Goal: Task Accomplishment & Management: Manage account settings

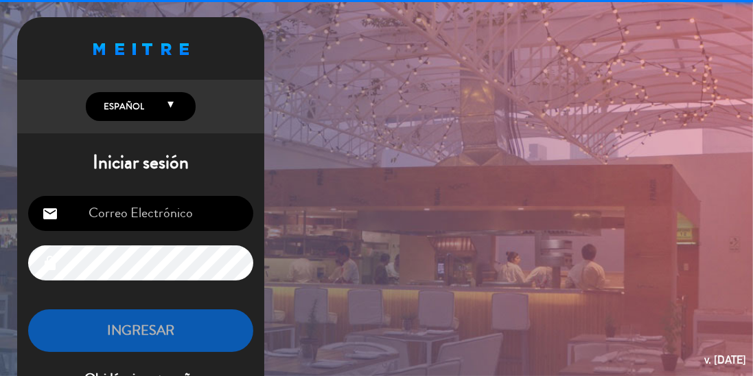
click at [214, 209] on input "email" at bounding box center [140, 213] width 225 height 35
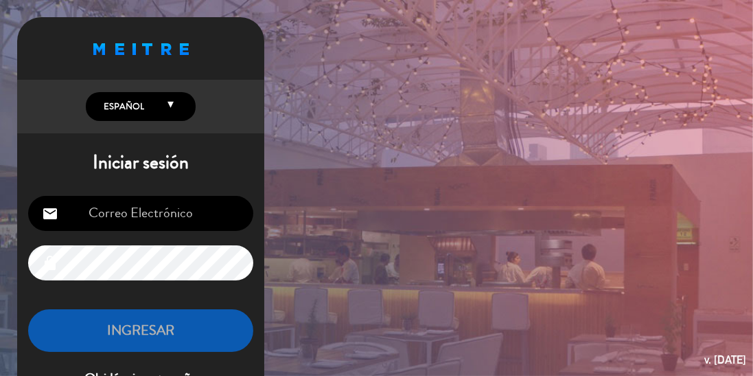
type input "[EMAIL_ADDRESS][DOMAIN_NAME]"
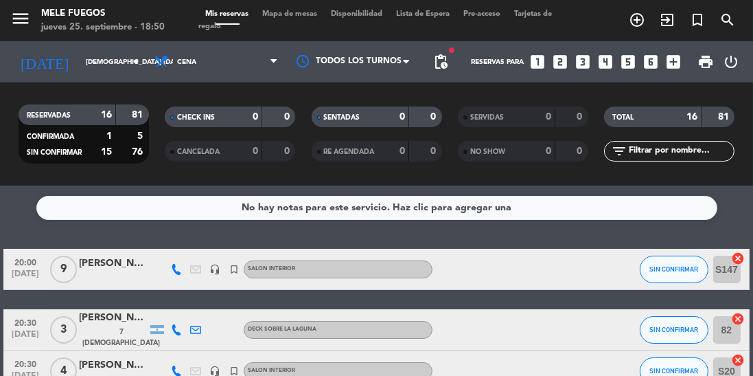
click at [303, 17] on span "Mapa de mesas" at bounding box center [290, 14] width 69 height 8
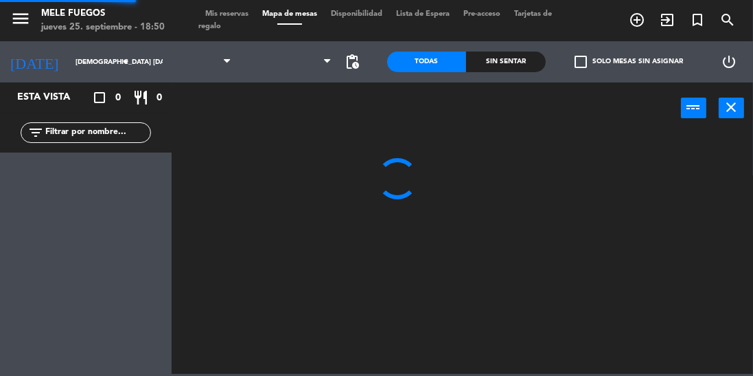
click at [308, 15] on span "Mapa de mesas" at bounding box center [290, 14] width 69 height 8
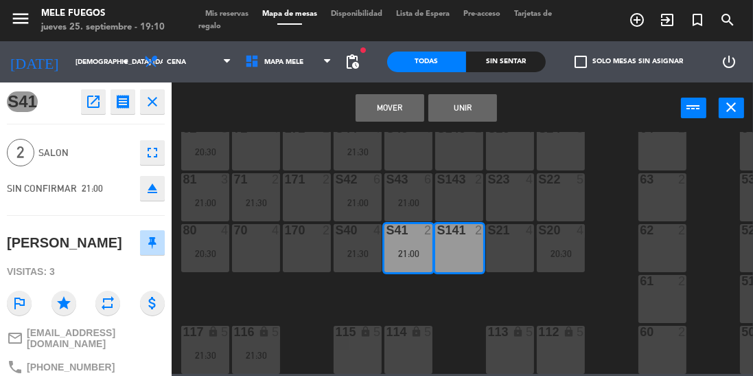
scroll to position [295, 0]
click at [372, 111] on button "Mover" at bounding box center [390, 107] width 69 height 27
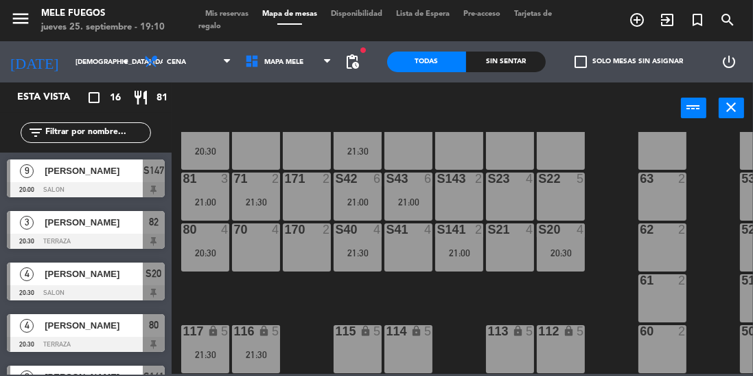
scroll to position [0, 0]
click at [349, 197] on div "21:00" at bounding box center [358, 202] width 48 height 10
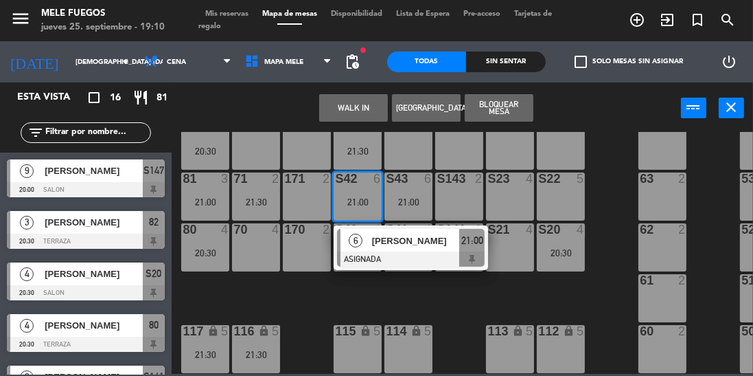
click at [356, 251] on div at bounding box center [411, 258] width 148 height 15
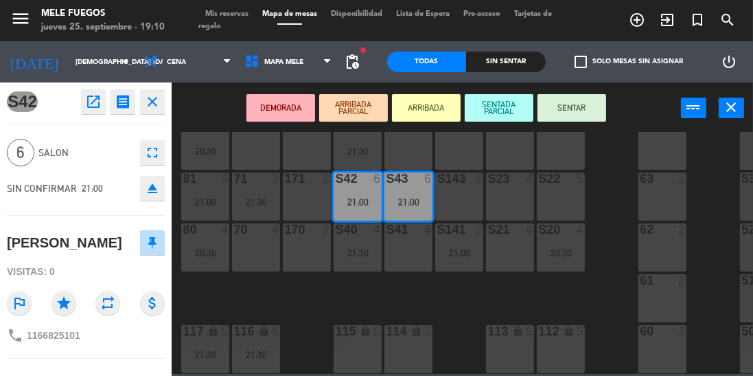
click at [339, 306] on div "100 8 101 8 102 8 103 8 104 8 S32 8 S33 14 S34 8 21:30 75 11 21:00 85 11 21:00 …" at bounding box center [466, 253] width 574 height 242
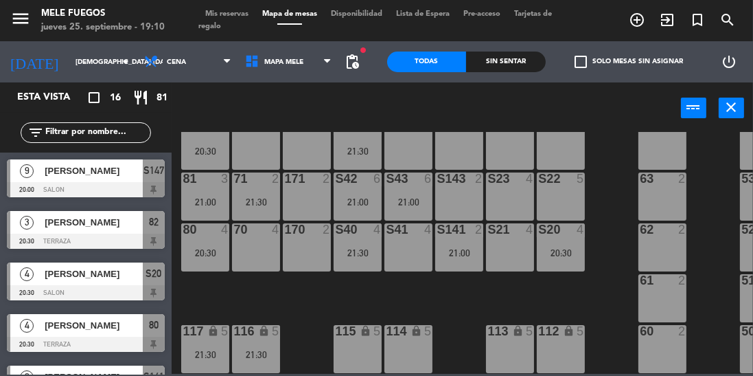
click at [363, 251] on div "S40 4 21:30" at bounding box center [358, 247] width 48 height 48
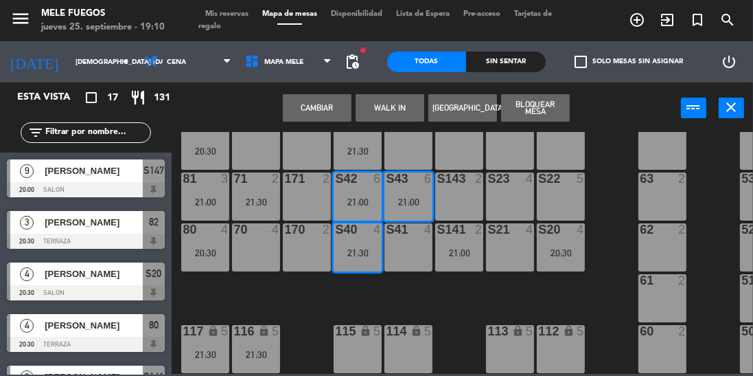
click at [308, 106] on button "Cambiar" at bounding box center [317, 107] width 69 height 27
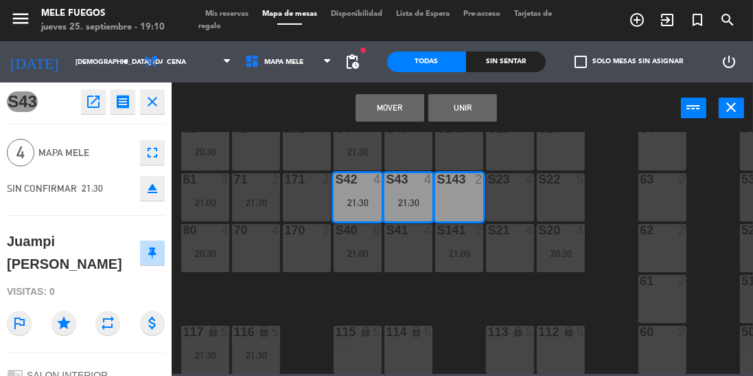
scroll to position [295, 0]
click at [382, 120] on button "Mover" at bounding box center [390, 107] width 69 height 27
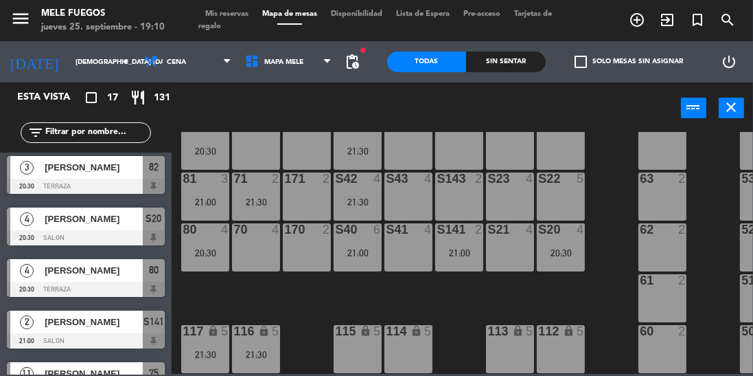
scroll to position [0, 0]
click at [351, 188] on div "S42 5" at bounding box center [358, 196] width 48 height 48
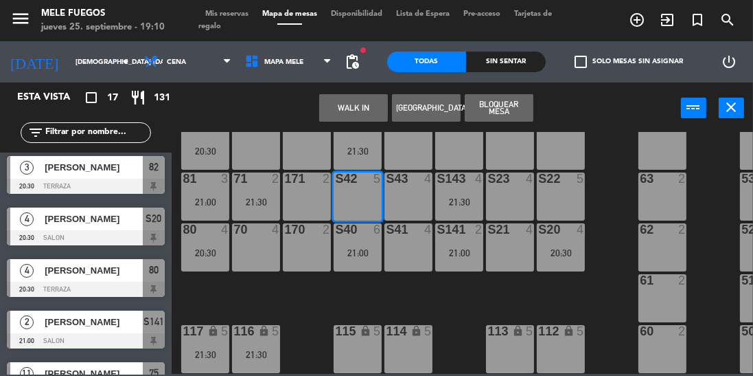
click at [405, 294] on div "100 8 101 8 102 8 103 8 104 8 S32 8 S33 14 S34 8 21:30 75 11 21:00 85 11 21:00 …" at bounding box center [466, 253] width 574 height 242
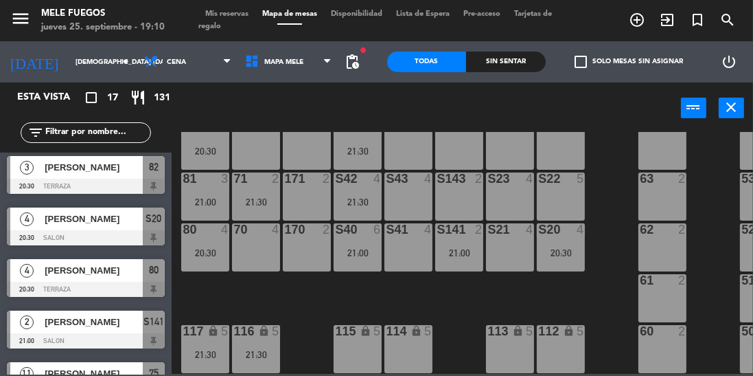
click at [356, 248] on div "21:00" at bounding box center [358, 253] width 48 height 10
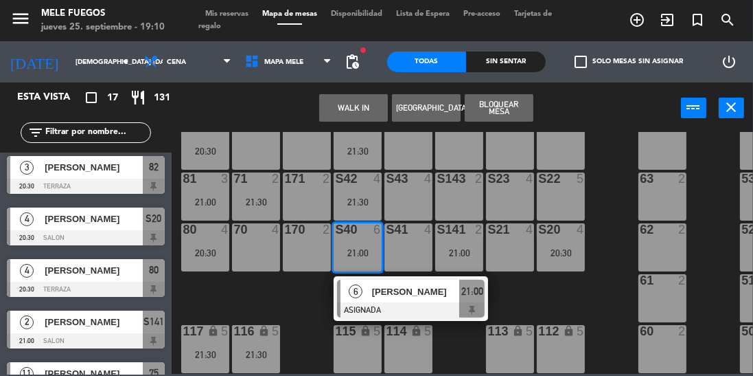
click at [389, 306] on div at bounding box center [411, 309] width 148 height 15
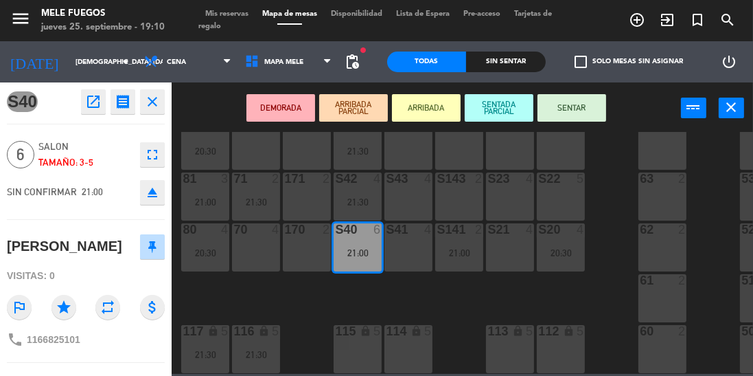
click at [396, 245] on div "S41 4" at bounding box center [409, 247] width 48 height 48
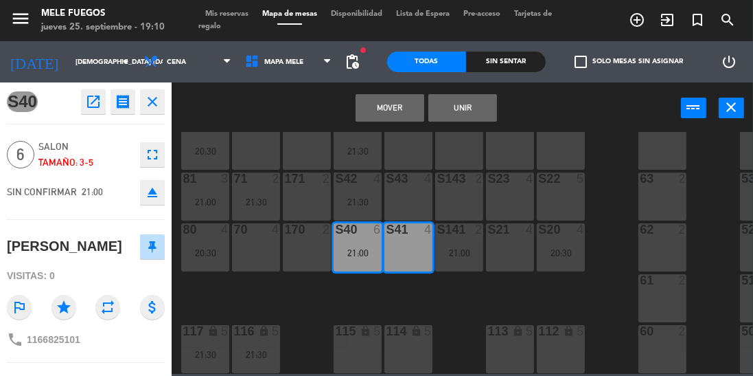
click at [444, 125] on div "Mover Unir power_input close" at bounding box center [427, 108] width 510 height 52
click at [455, 114] on button "Unir" at bounding box center [463, 107] width 69 height 27
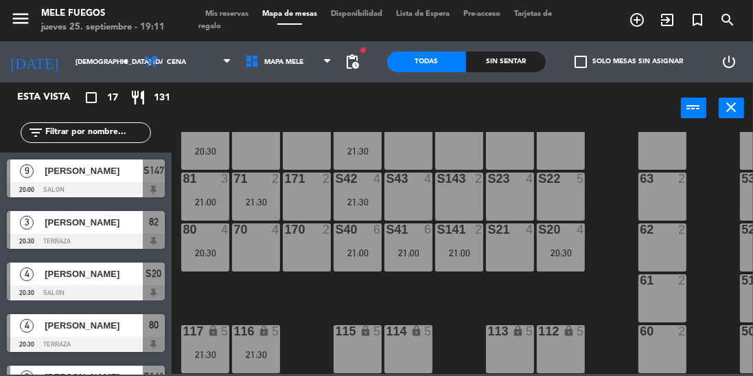
click at [69, 61] on input "[DEMOGRAPHIC_DATA] [DATE]" at bounding box center [119, 62] width 101 height 21
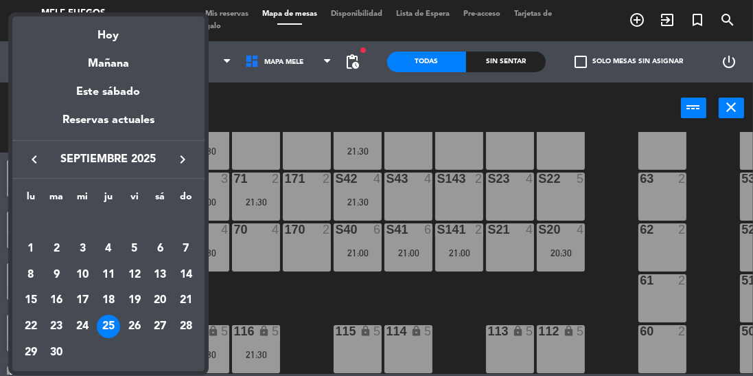
click at [23, 354] on div "29" at bounding box center [30, 352] width 23 height 23
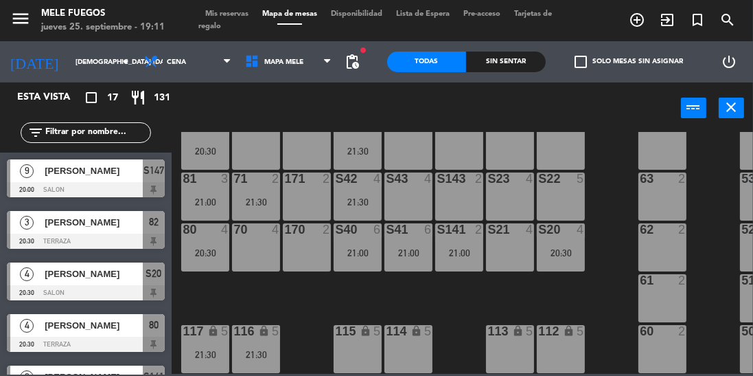
type input "lun. [DATE]"
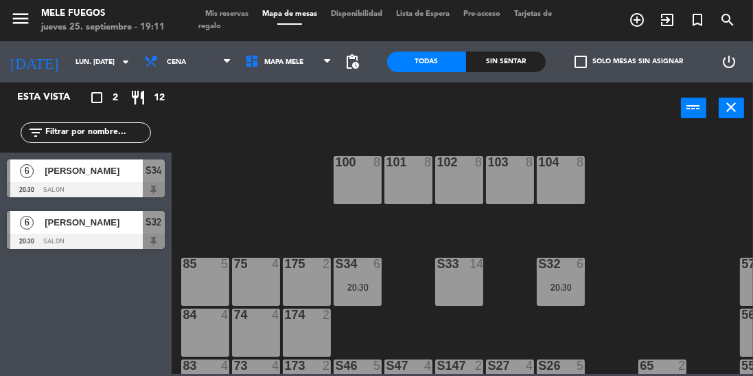
click at [69, 67] on input "lun. [DATE]" at bounding box center [119, 62] width 101 height 21
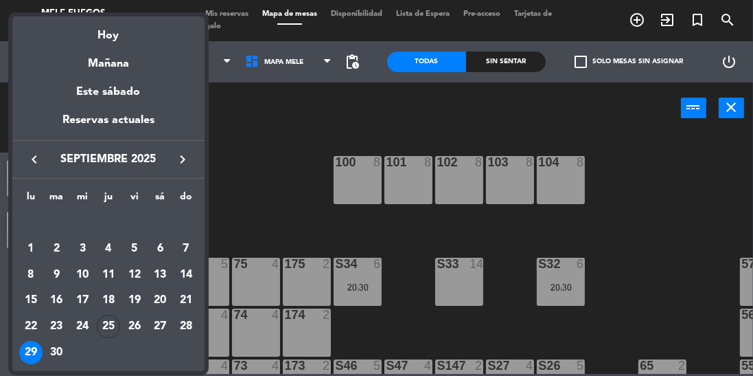
click at [271, 185] on div at bounding box center [376, 188] width 753 height 376
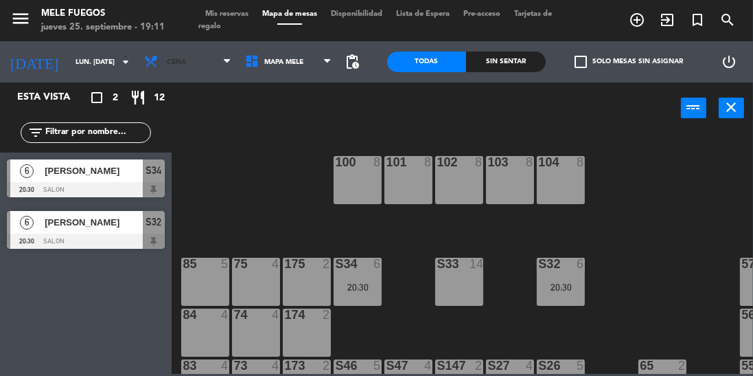
click at [169, 59] on span "Cena" at bounding box center [176, 62] width 19 height 8
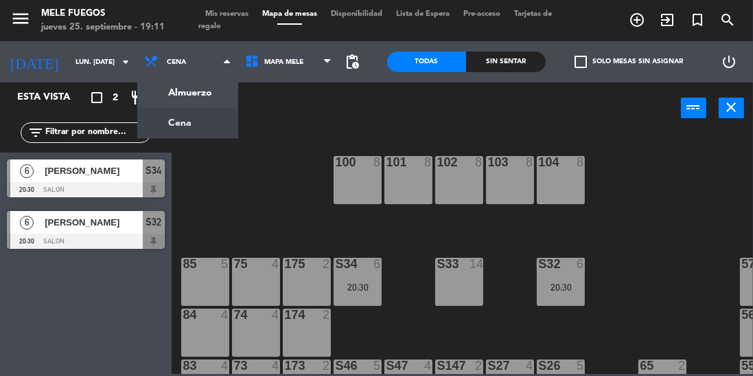
click at [181, 132] on ng-component "menu Mele Fuegos jueves 25. septiembre - 19:11 Mis reservas Mapa de mesas Dispo…" at bounding box center [376, 187] width 753 height 374
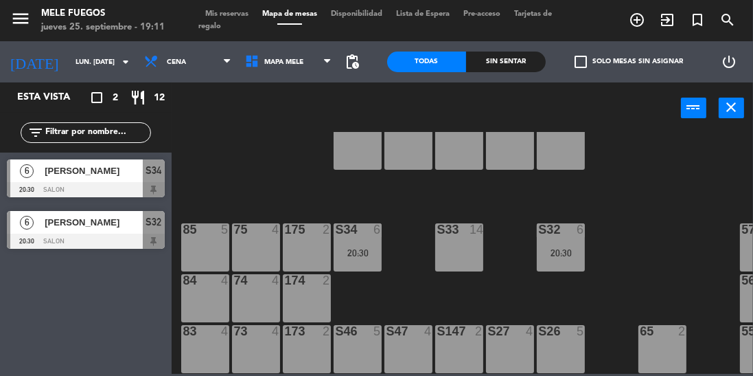
scroll to position [31, 0]
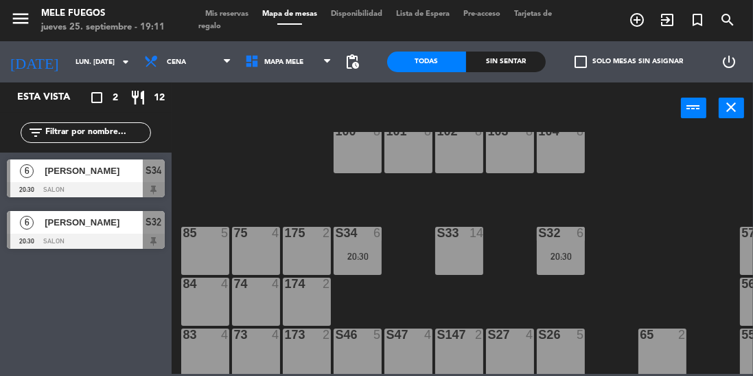
click at [442, 250] on div "S33 14" at bounding box center [459, 251] width 48 height 48
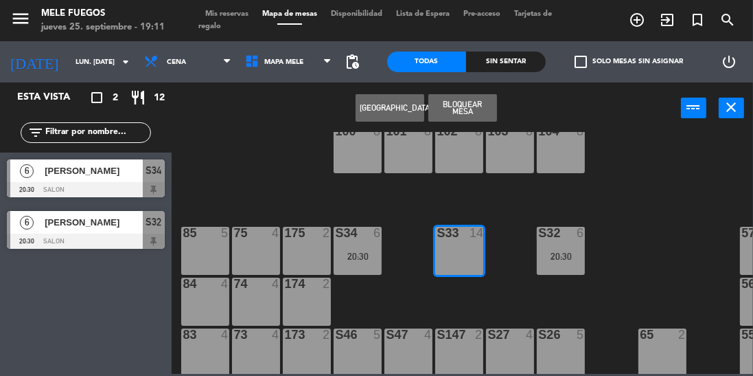
click at [382, 107] on button "[GEOGRAPHIC_DATA]" at bounding box center [390, 107] width 69 height 27
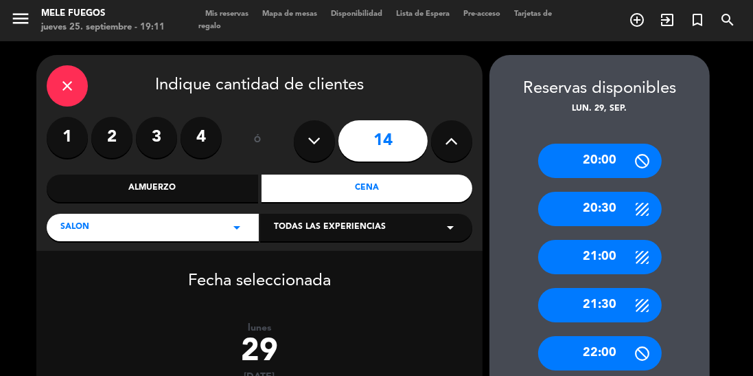
click at [446, 144] on icon at bounding box center [452, 141] width 13 height 21
type input "15"
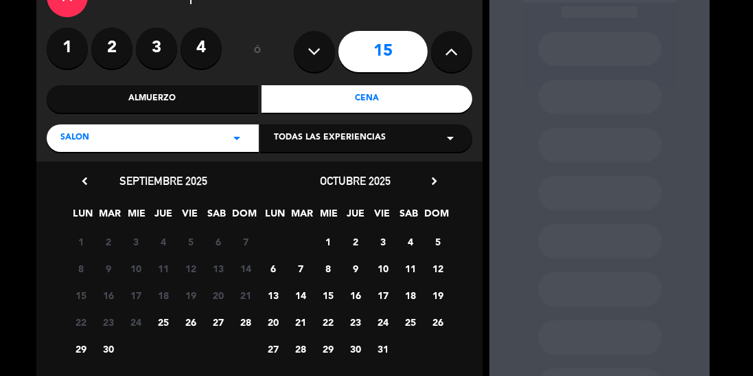
scroll to position [104, 0]
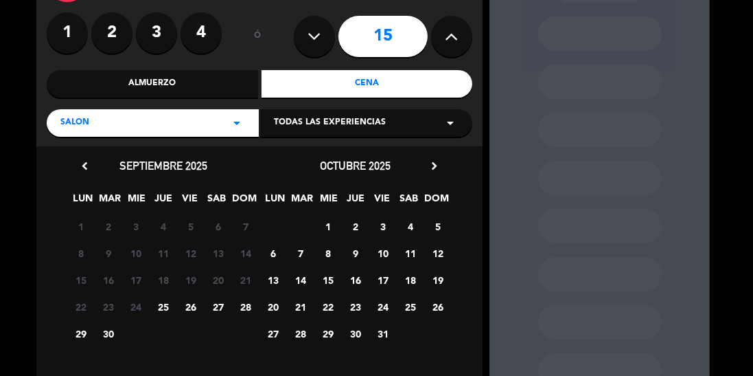
click at [79, 341] on span "29" at bounding box center [81, 333] width 23 height 23
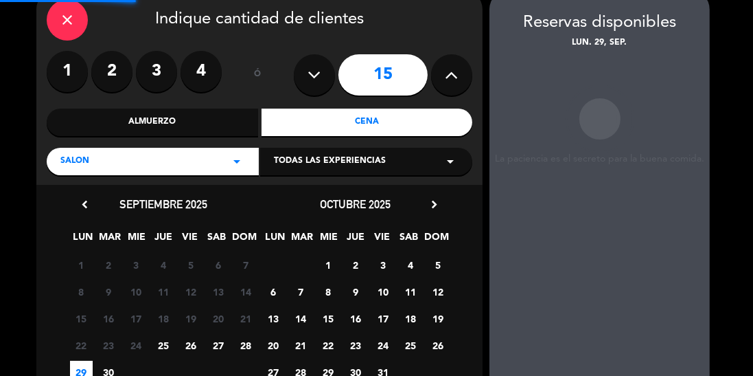
scroll to position [55, 0]
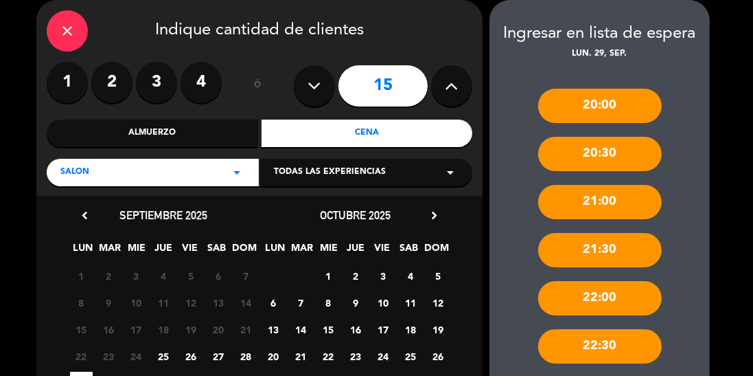
click at [578, 106] on div "20:00" at bounding box center [600, 106] width 124 height 34
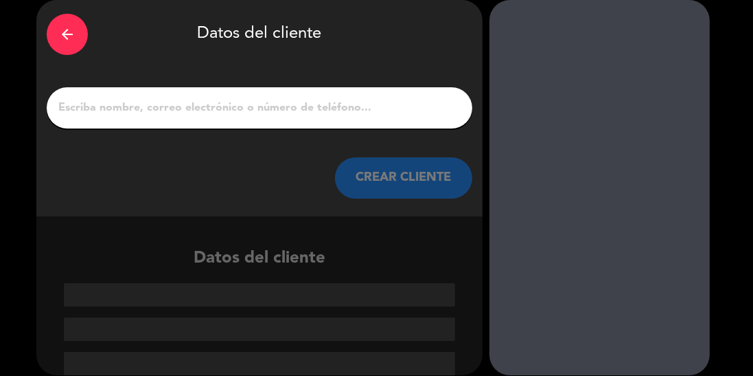
scroll to position [1, 0]
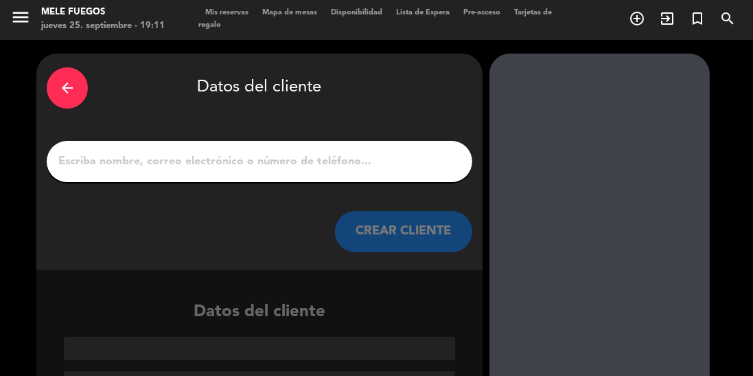
click at [171, 162] on input "1" at bounding box center [259, 161] width 405 height 19
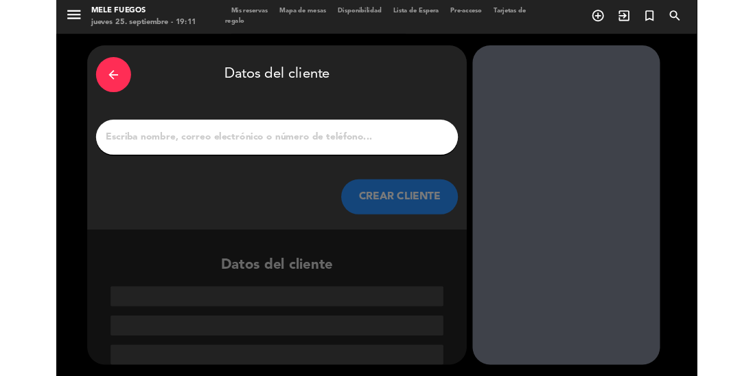
scroll to position [0, 0]
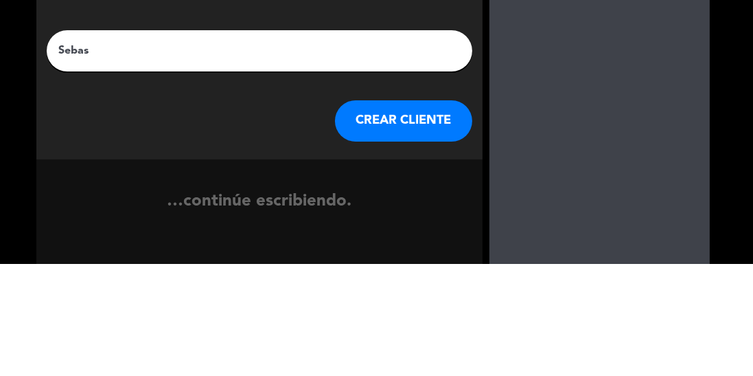
type input "[PERSON_NAME]"
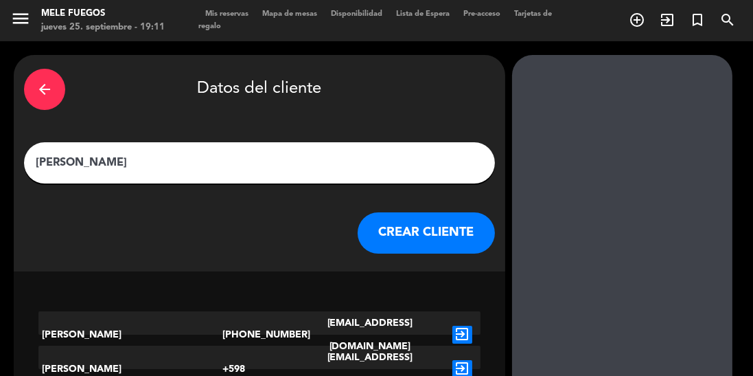
click at [383, 221] on button "CREAR CLIENTE" at bounding box center [426, 232] width 137 height 41
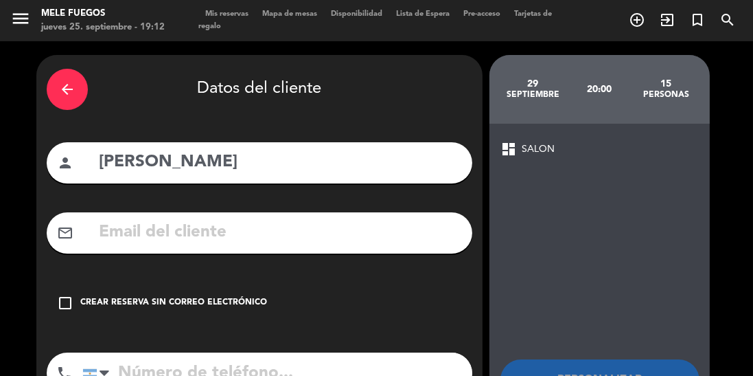
scroll to position [36, 0]
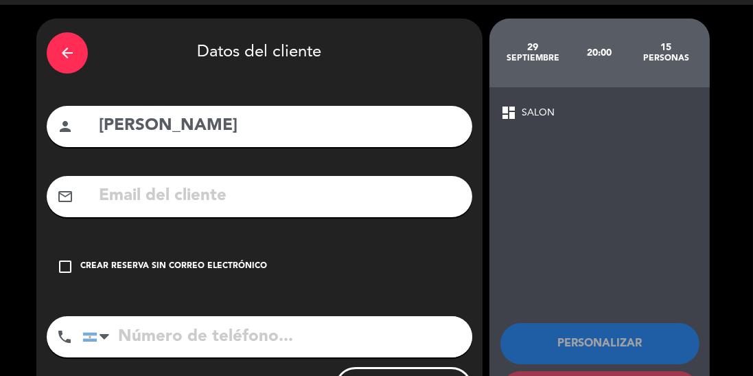
click at [166, 344] on input "tel" at bounding box center [277, 336] width 390 height 41
type input "1134705164"
click at [68, 258] on icon "check_box_outline_blank" at bounding box center [65, 266] width 16 height 16
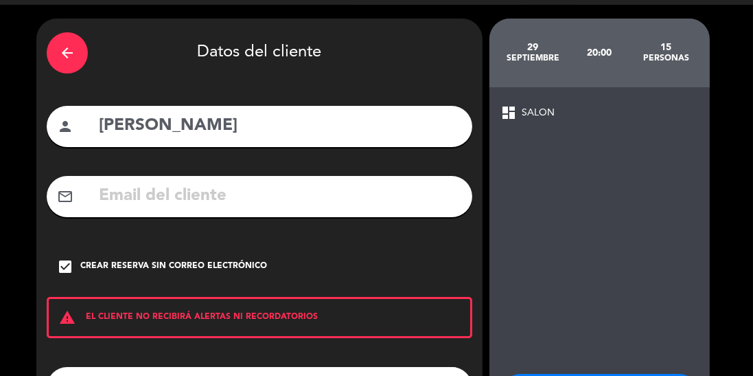
scroll to position [87, 0]
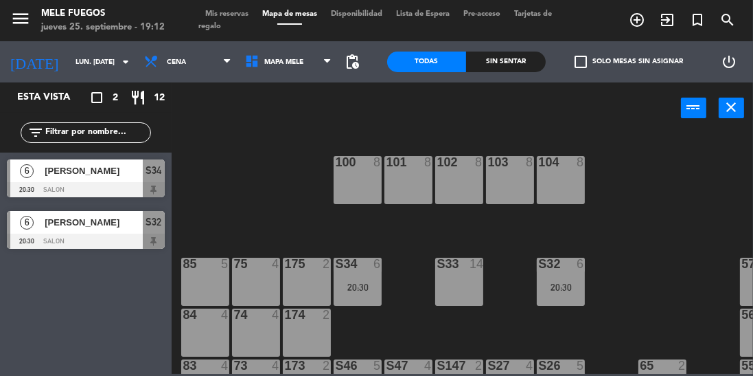
click at [365, 14] on span "Disponibilidad" at bounding box center [356, 14] width 65 height 8
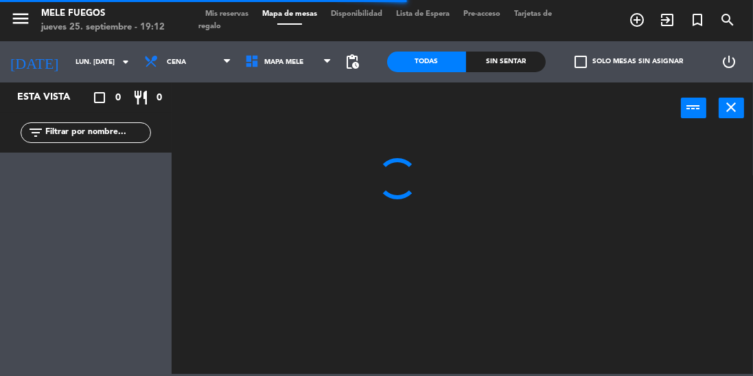
click at [435, 12] on span "Lista de Espera" at bounding box center [422, 14] width 67 height 8
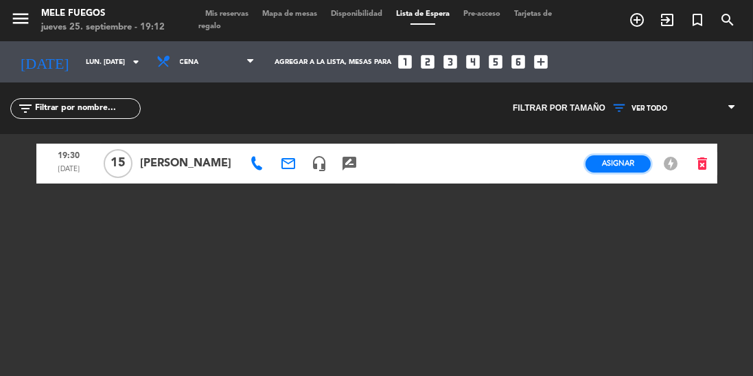
click at [615, 155] on button "Asignar" at bounding box center [618, 163] width 65 height 17
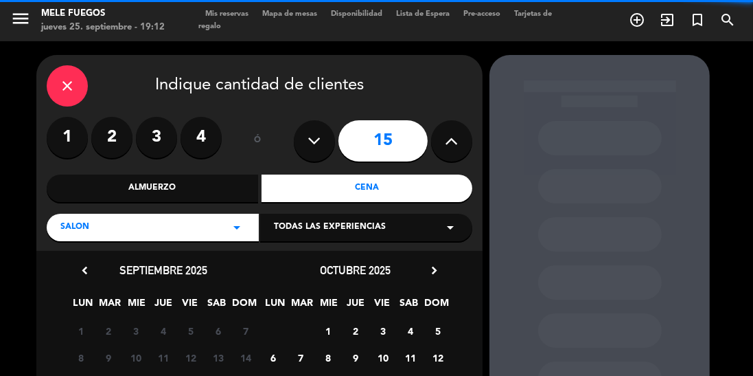
click at [319, 131] on icon at bounding box center [314, 141] width 13 height 21
type input "14"
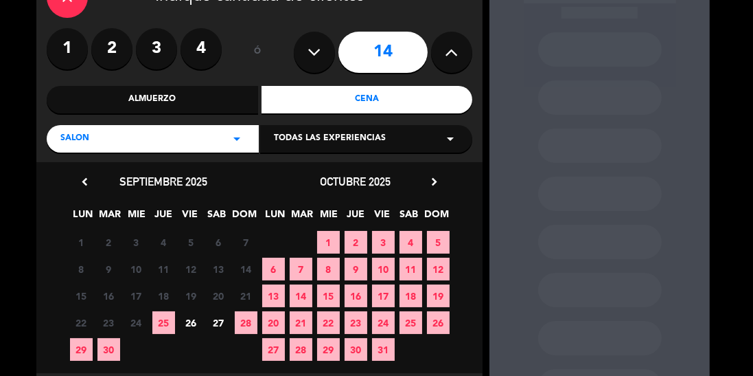
scroll to position [92, 0]
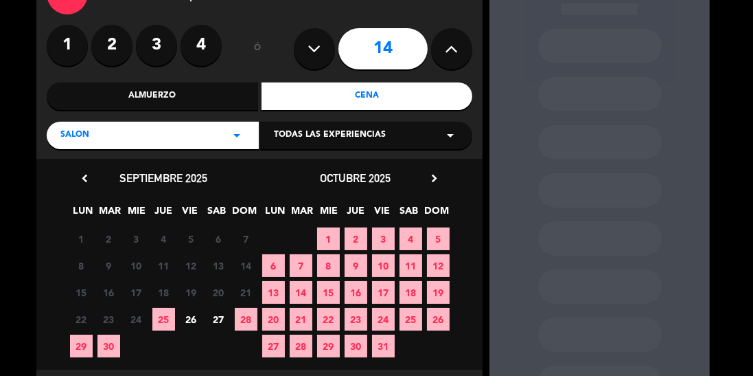
click at [81, 334] on span "29" at bounding box center [81, 345] width 23 height 23
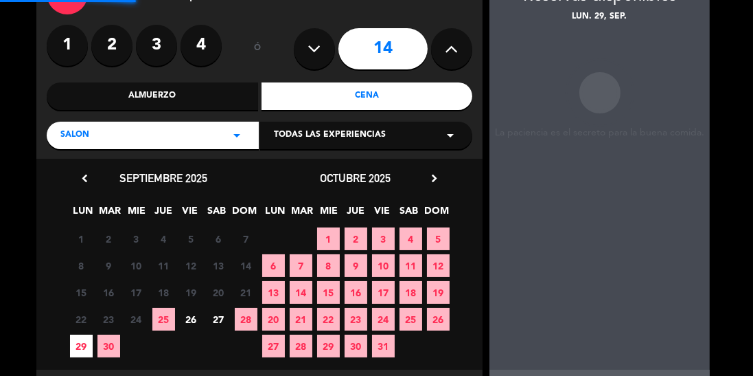
scroll to position [55, 0]
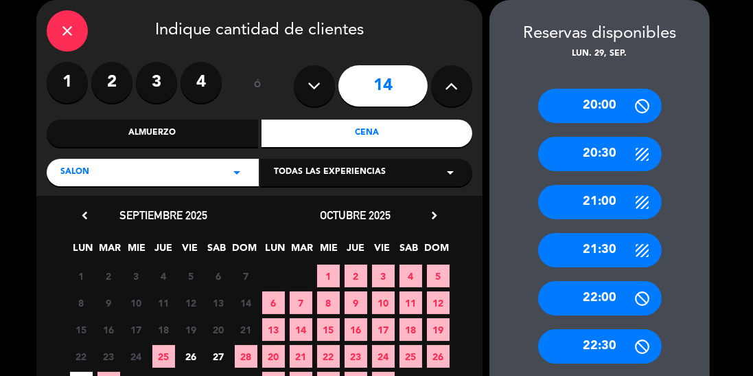
click at [609, 101] on div "20:00" at bounding box center [600, 106] width 124 height 34
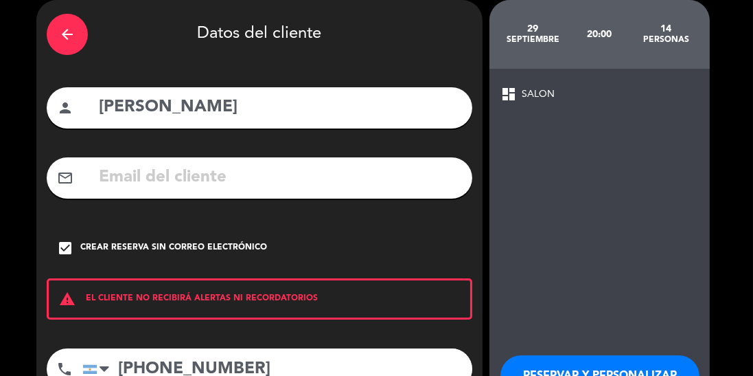
scroll to position [87, 0]
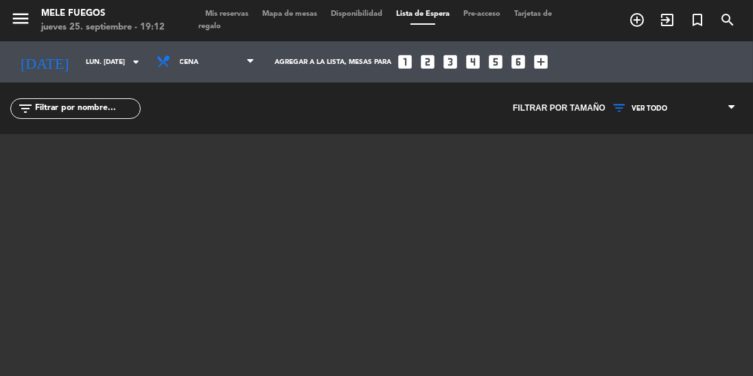
click at [218, 11] on span "Mis reservas" at bounding box center [226, 14] width 57 height 8
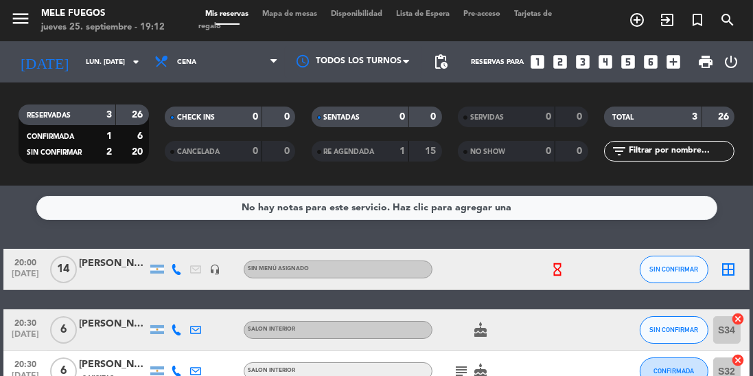
click at [554, 267] on icon "hourglass_empty" at bounding box center [557, 269] width 15 height 15
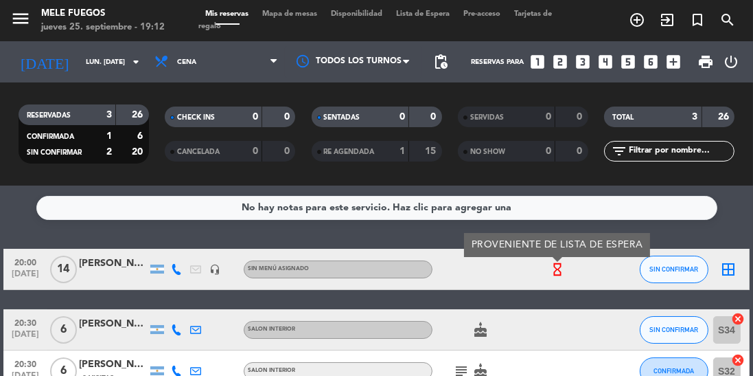
click at [508, 312] on div "cake" at bounding box center [490, 329] width 115 height 41
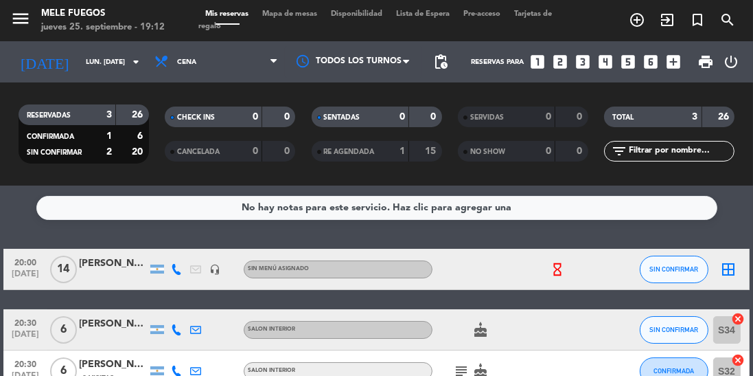
click at [726, 264] on icon "border_all" at bounding box center [729, 269] width 16 height 16
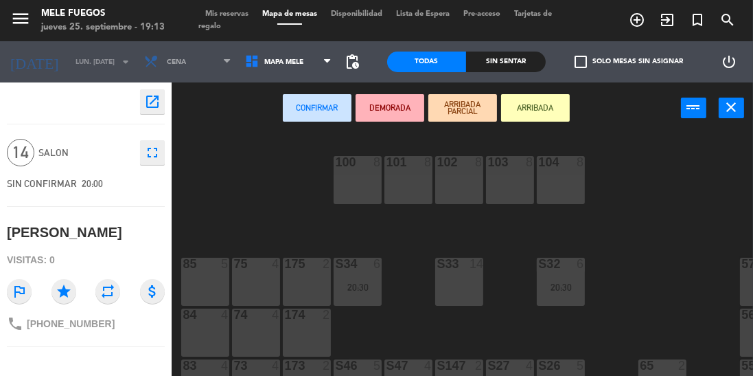
click at [451, 275] on div "S33 14" at bounding box center [459, 282] width 48 height 48
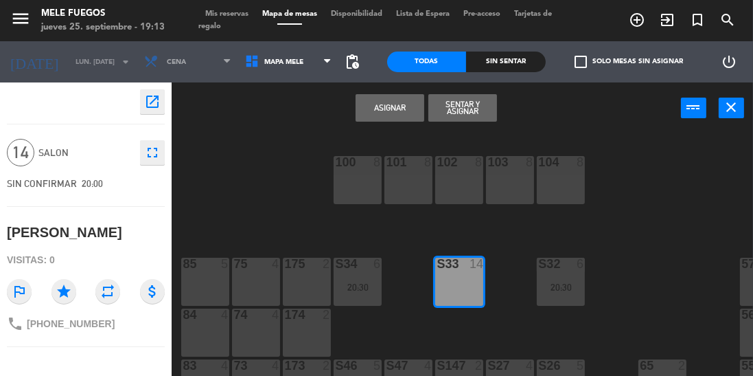
click at [413, 99] on button "Asignar" at bounding box center [390, 107] width 69 height 27
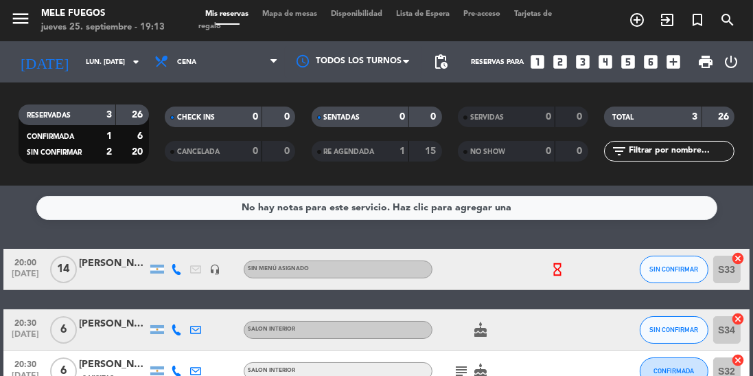
click at [552, 269] on icon "hourglass_empty" at bounding box center [557, 269] width 15 height 15
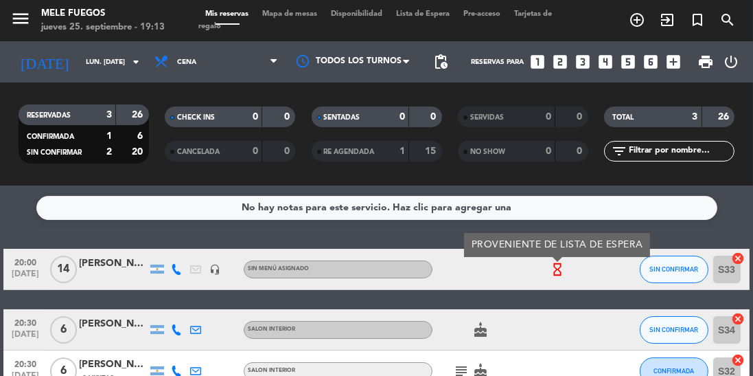
click at [485, 297] on div "20:00 [DATE] [PERSON_NAME] headset_mic Sin menú asignado hourglass_empty PROVEN…" at bounding box center [376, 320] width 746 height 143
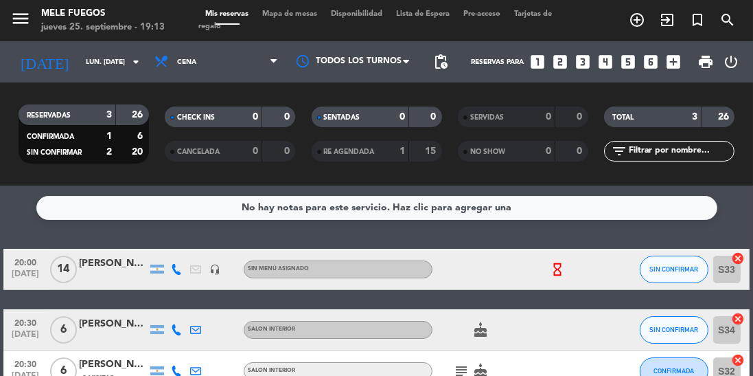
click at [113, 263] on div "[PERSON_NAME]" at bounding box center [113, 264] width 69 height 16
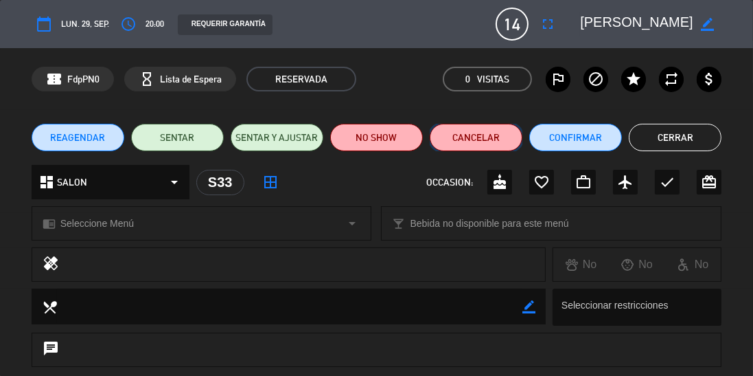
click at [492, 126] on button "Cancelar" at bounding box center [476, 137] width 93 height 27
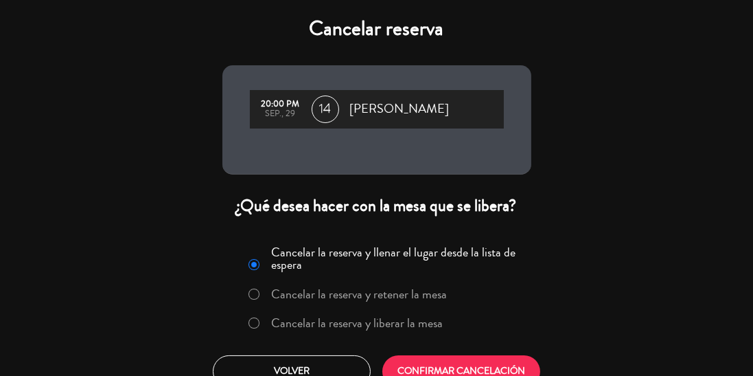
click at [249, 321] on input "Cancelar la reserva y liberar la mesa" at bounding box center [253, 321] width 9 height 9
radio input "true"
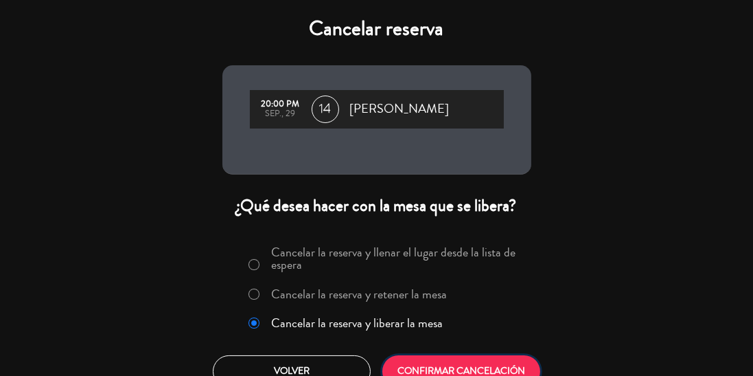
click at [432, 370] on button "CONFIRMAR CANCELACIÓN" at bounding box center [462, 371] width 158 height 32
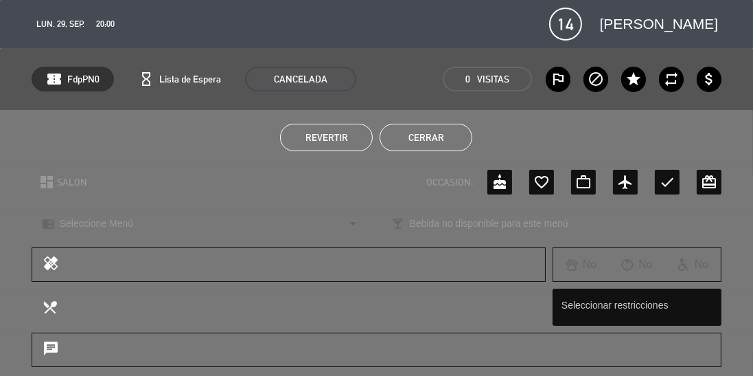
click at [427, 132] on button "Cerrar" at bounding box center [426, 137] width 93 height 27
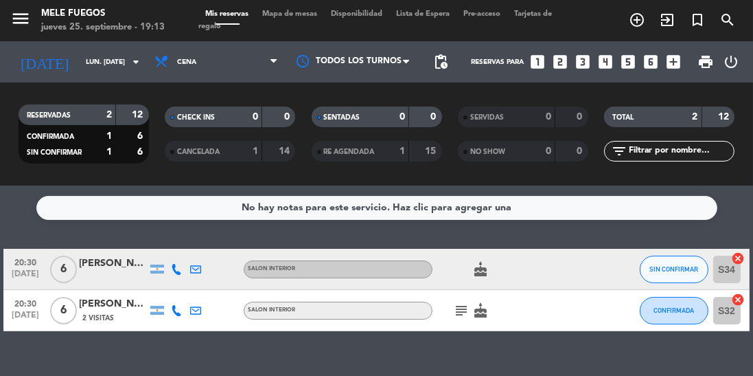
click at [218, 142] on div "CANCELADA 1 14" at bounding box center [230, 151] width 131 height 21
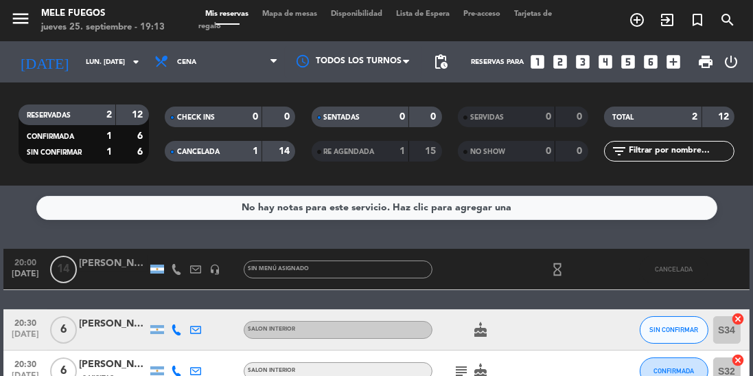
click at [107, 273] on div at bounding box center [113, 276] width 69 height 11
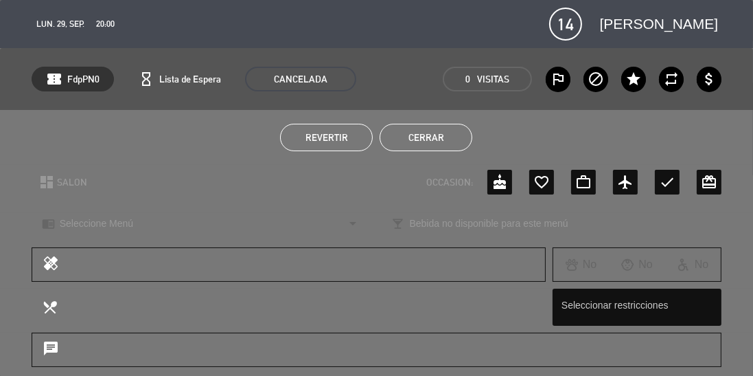
click at [338, 125] on button "Revertir" at bounding box center [326, 137] width 93 height 27
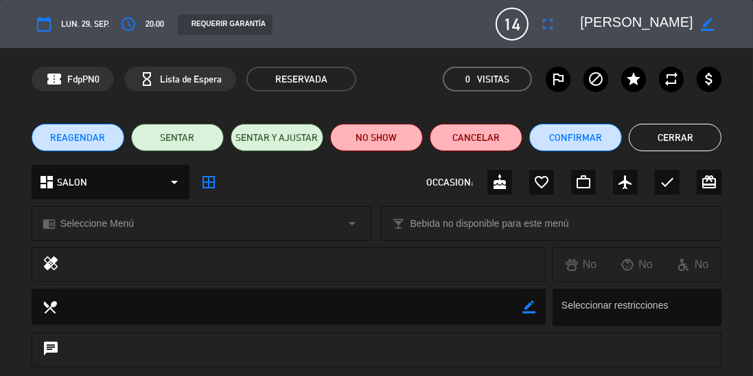
click at [542, 28] on icon "fullscreen" at bounding box center [548, 24] width 16 height 16
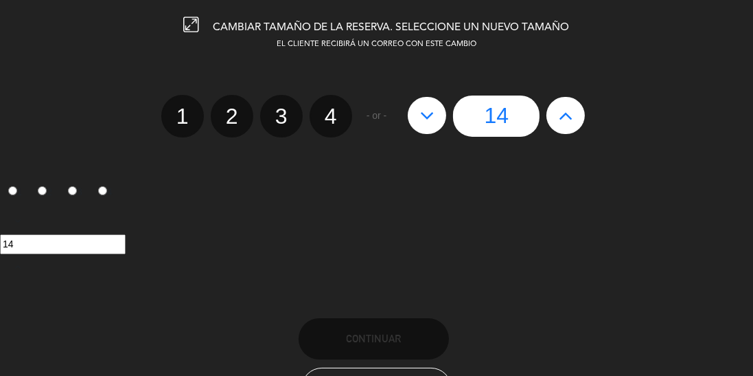
click at [570, 115] on icon at bounding box center [566, 115] width 14 height 22
type input "15"
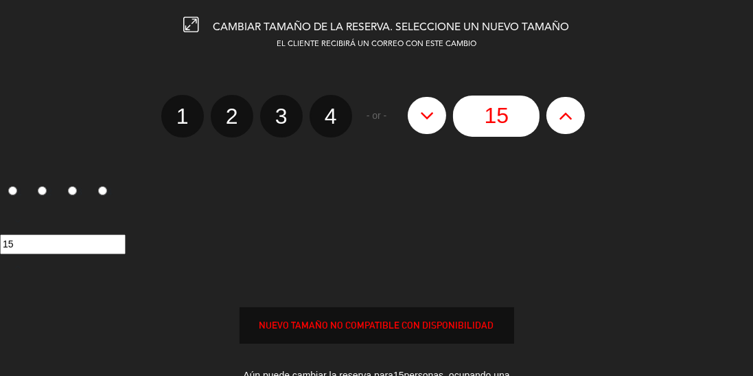
scroll to position [148, 0]
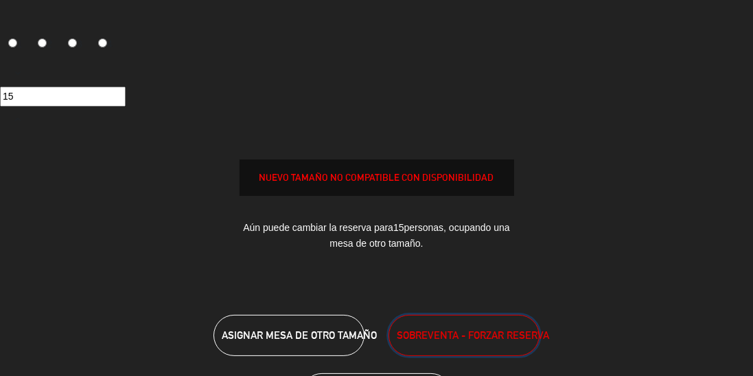
click at [479, 330] on span "SOBREVENTA - FORZAR RESERVA" at bounding box center [473, 335] width 152 height 16
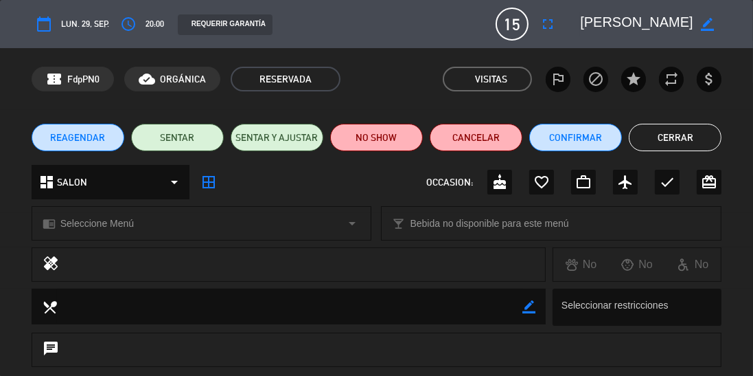
click at [702, 131] on button "Cerrar" at bounding box center [675, 137] width 93 height 27
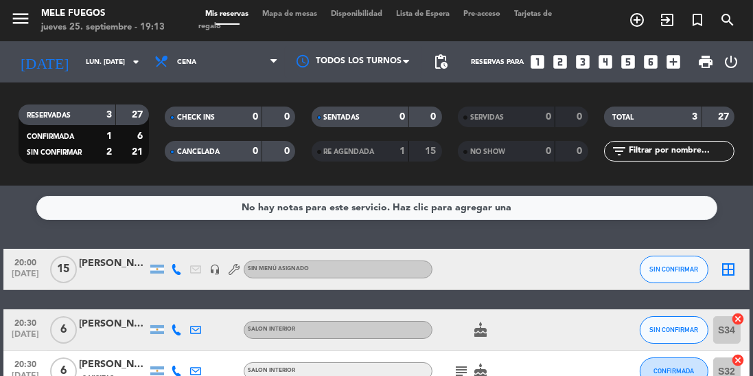
click at [473, 264] on div at bounding box center [490, 269] width 115 height 41
click at [489, 255] on div at bounding box center [490, 269] width 115 height 41
click at [113, 271] on div at bounding box center [113, 276] width 69 height 11
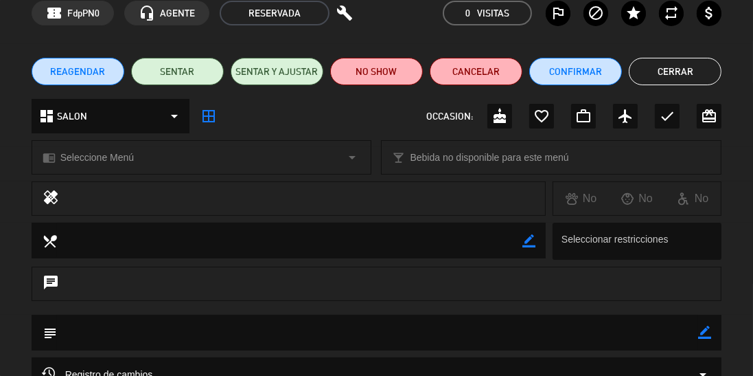
scroll to position [67, 0]
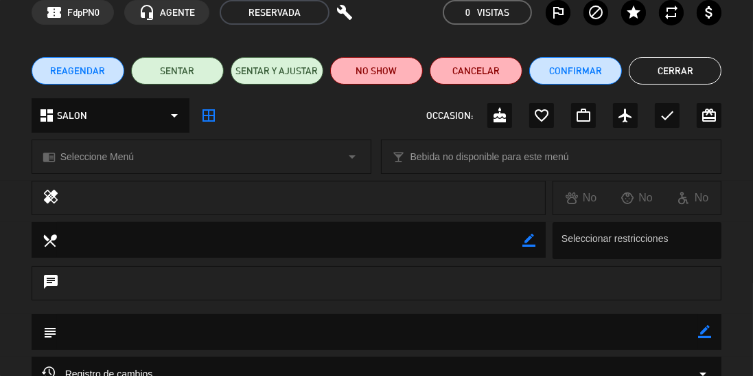
click at [143, 126] on div "dashboard SALON arrow_drop_down" at bounding box center [111, 115] width 158 height 34
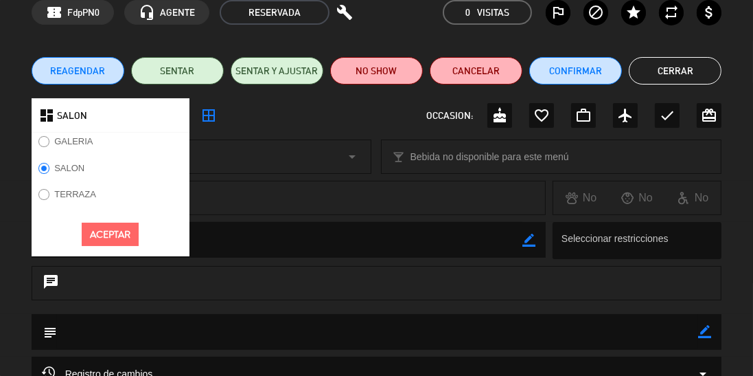
click at [139, 121] on div "dashboard SALON" at bounding box center [111, 115] width 158 height 34
click at [120, 235] on button "Aceptar" at bounding box center [110, 235] width 57 height 24
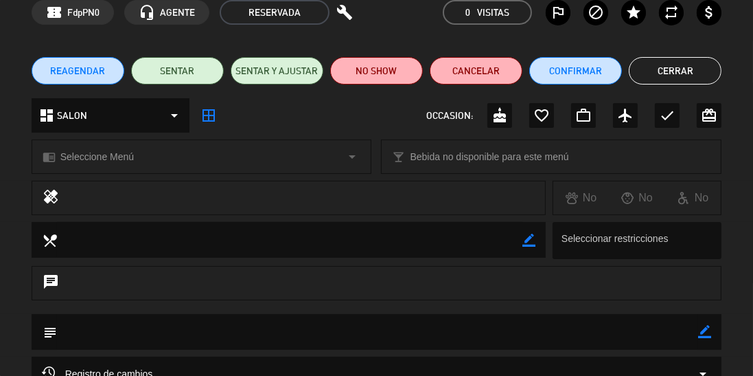
click at [284, 154] on div "chrome_reader_mode Seleccione Menú arrow_drop_down" at bounding box center [201, 156] width 339 height 33
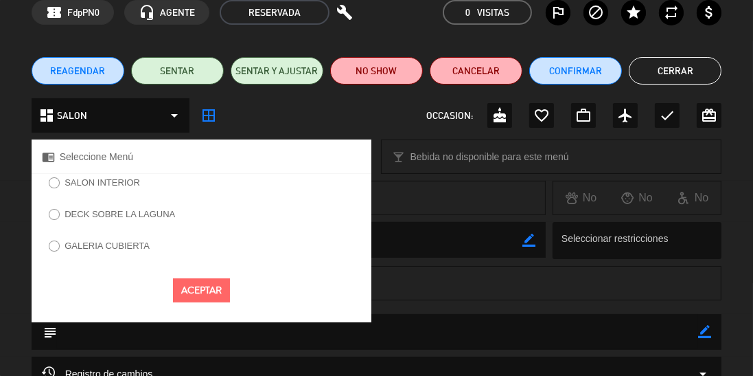
click at [56, 180] on input "SALON INTERIOR" at bounding box center [53, 181] width 9 height 9
radio input "true"
click at [196, 297] on button "Aceptar" at bounding box center [201, 290] width 57 height 24
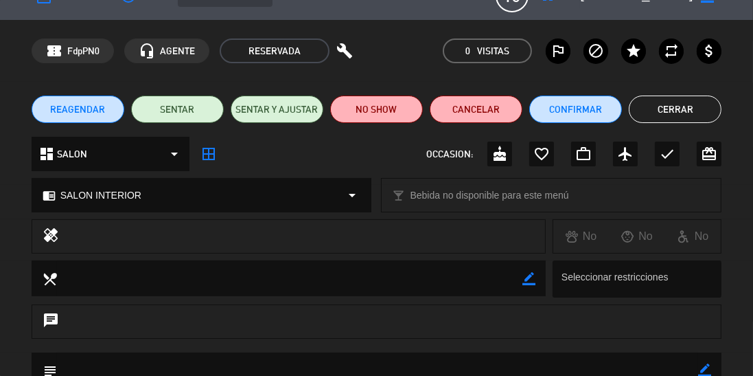
scroll to position [25, 0]
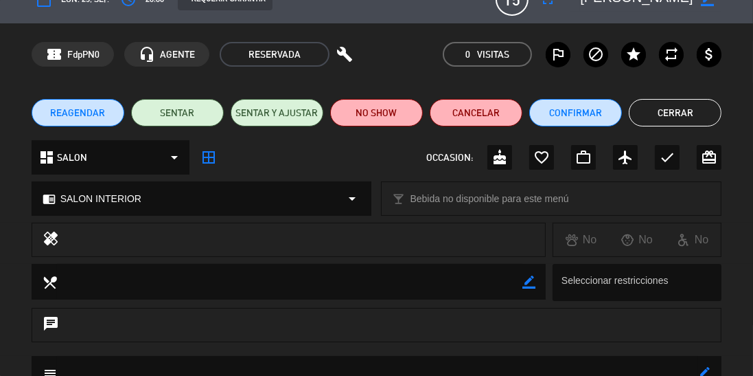
click at [212, 158] on icon "border_all" at bounding box center [209, 157] width 16 height 16
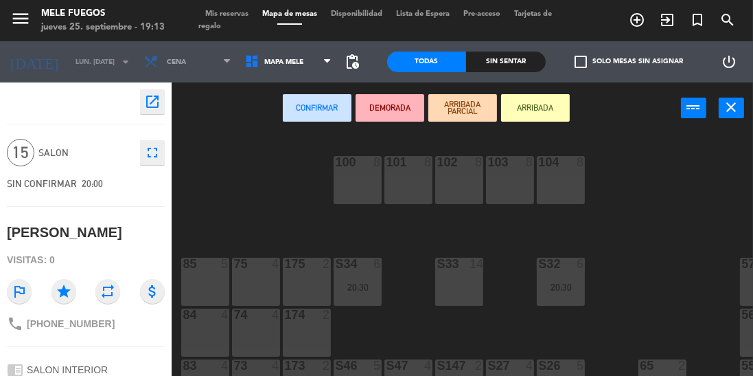
click at [459, 282] on div "S33 14" at bounding box center [459, 282] width 48 height 48
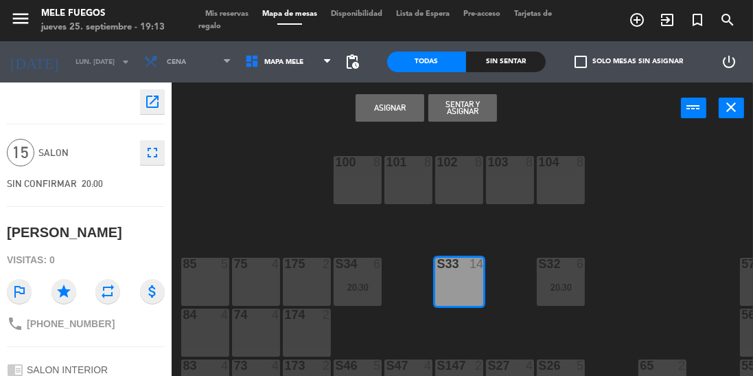
click at [390, 109] on button "Asignar" at bounding box center [390, 107] width 69 height 27
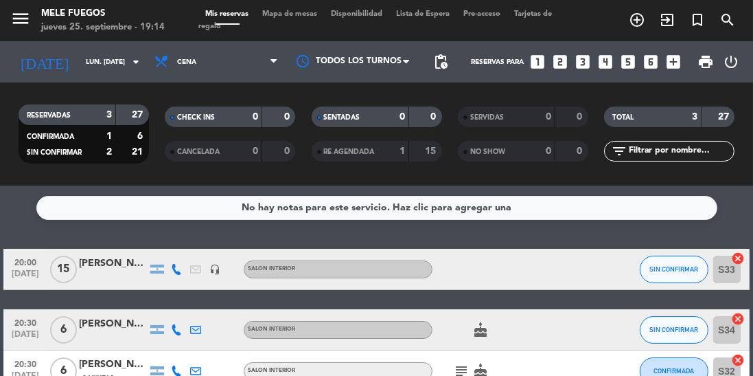
click at [115, 273] on div at bounding box center [113, 276] width 69 height 11
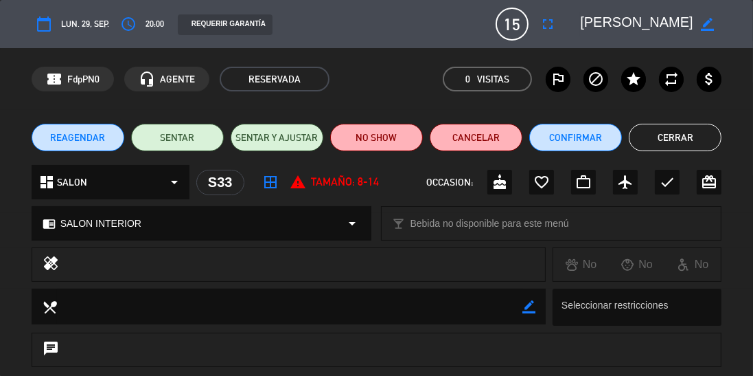
click at [503, 179] on icon "cake" at bounding box center [500, 182] width 16 height 16
click at [677, 142] on button "Cerrar" at bounding box center [675, 137] width 93 height 27
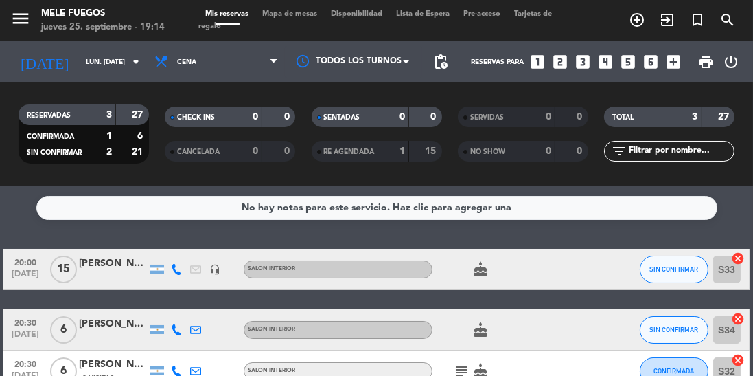
click at [79, 69] on input "lun. [DATE]" at bounding box center [129, 62] width 101 height 21
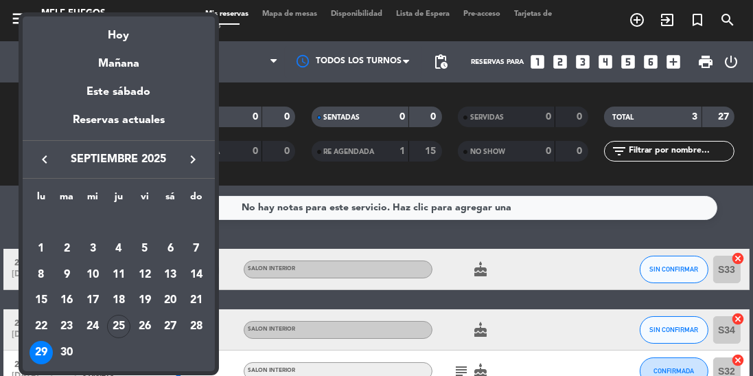
click at [121, 333] on div "25" at bounding box center [118, 326] width 23 height 23
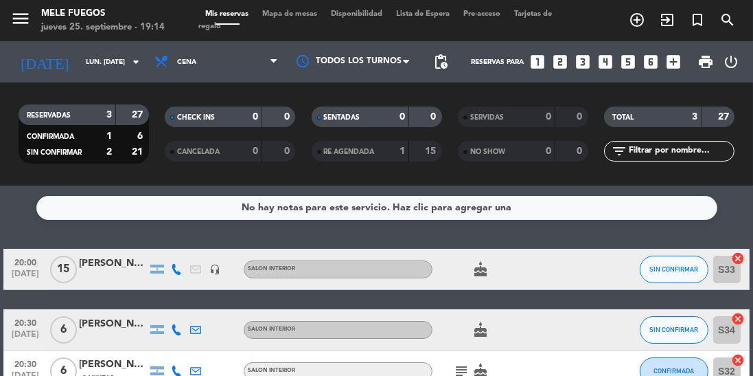
type input "[DEMOGRAPHIC_DATA] [DATE]"
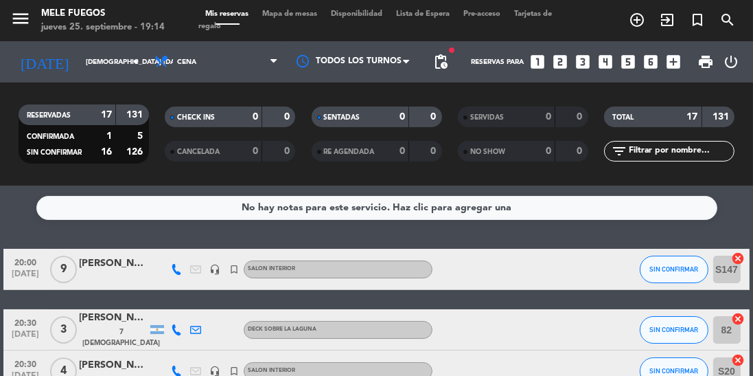
click at [302, 14] on span "Mapa de mesas" at bounding box center [290, 14] width 69 height 8
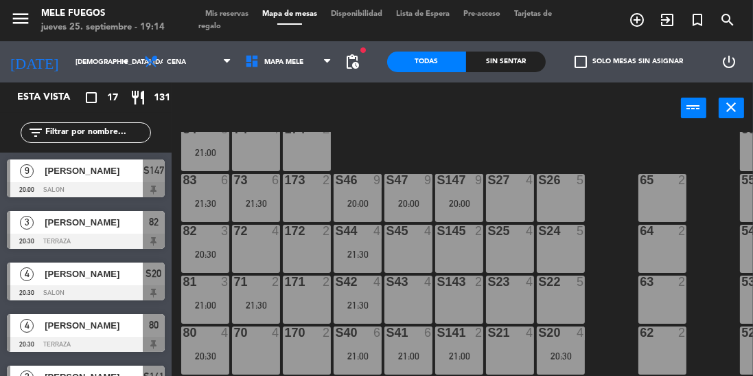
scroll to position [229, 0]
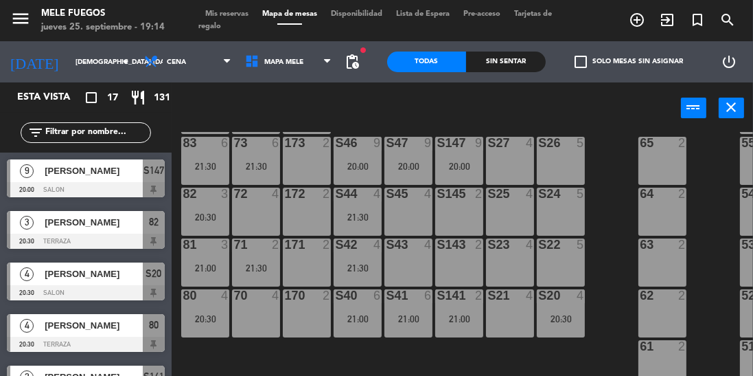
click at [358, 293] on div at bounding box center [358, 295] width 23 height 12
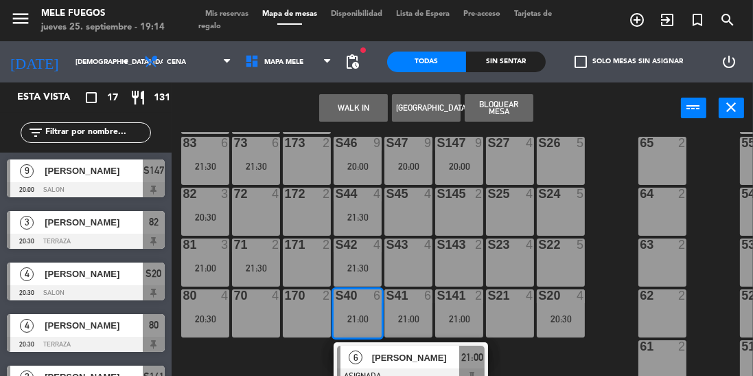
click at [629, 223] on div "100 8 101 8 102 8 103 8 104 8 S32 8 S33 14 S34 8 21:30 75 11 21:00 85 11 21:00 …" at bounding box center [466, 286] width 574 height 308
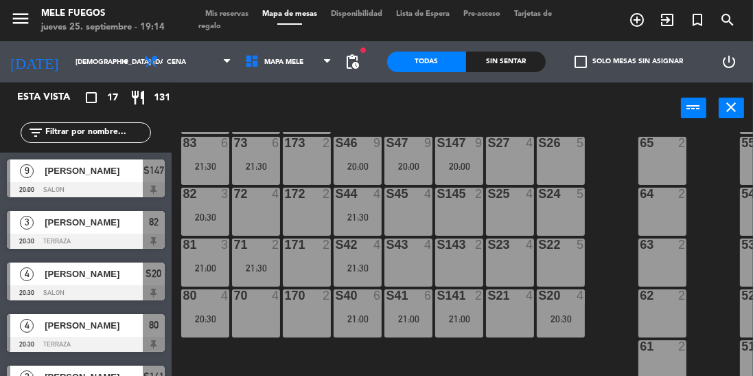
click at [455, 314] on div "21:00" at bounding box center [459, 319] width 48 height 10
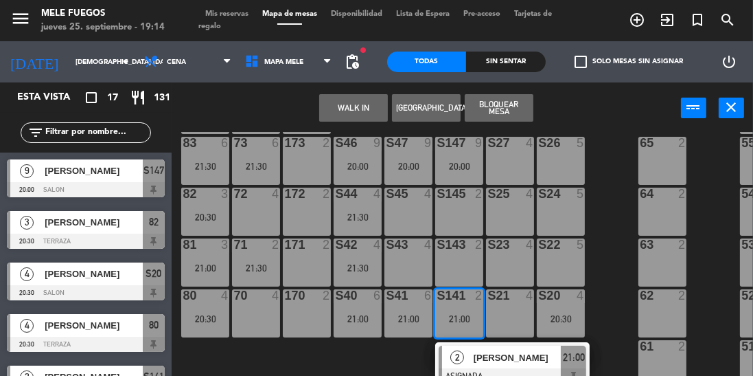
click at [635, 242] on div "63" at bounding box center [639, 244] width 23 height 12
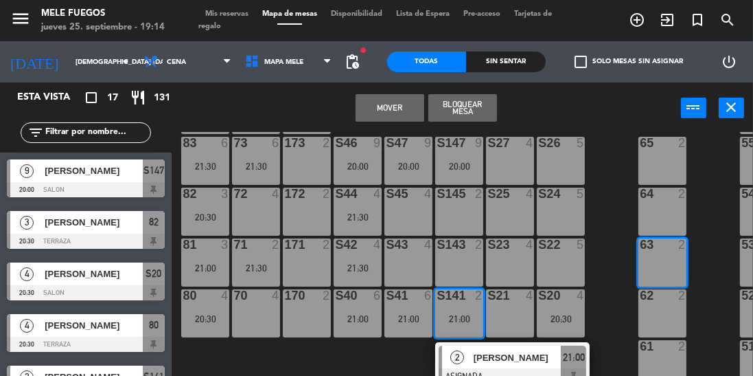
click at [611, 248] on div "100 8 101 8 102 8 103 8 104 8 S32 8 S33 14 S34 8 21:30 75 11 21:00 85 11 21:00 …" at bounding box center [466, 286] width 574 height 308
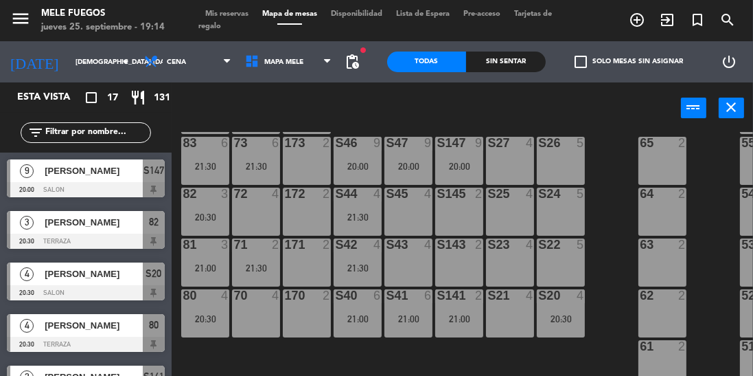
click at [368, 251] on div "S42 4 21:30" at bounding box center [358, 262] width 48 height 48
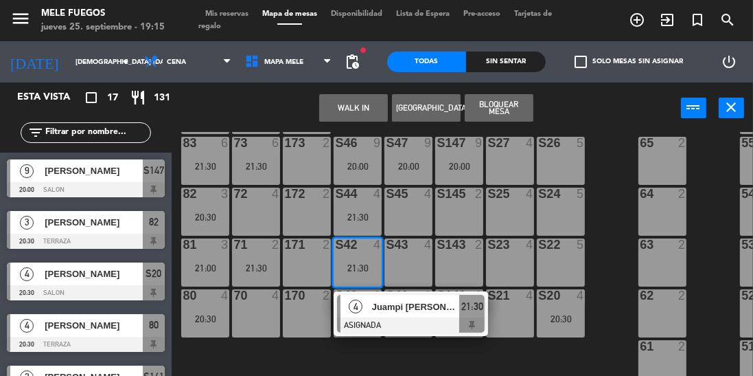
click at [619, 247] on div "100 8 101 8 102 8 103 8 104 8 S32 8 S33 14 S34 8 21:30 75 11 21:00 85 11 21:00 …" at bounding box center [466, 286] width 574 height 308
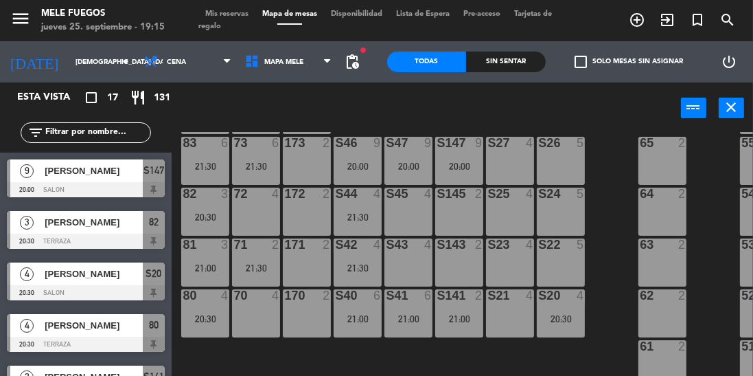
click at [349, 263] on div "21:30" at bounding box center [358, 268] width 48 height 10
click at [611, 184] on div "100 8 101 8 102 8 103 8 104 8 S32 8 S33 14 S34 8 21:30 75 11 21:00 85 11 21:00 …" at bounding box center [466, 286] width 574 height 308
click at [595, 205] on div "100 8 101 8 102 8 103 8 104 8 S32 8 S33 14 S34 8 21:30 75 11 21:00 85 11 21:00 …" at bounding box center [466, 286] width 574 height 308
click at [694, 238] on div "2" at bounding box center [685, 244] width 23 height 12
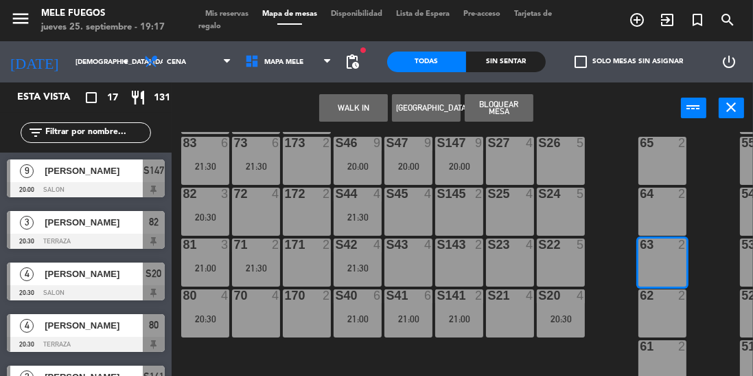
click at [605, 251] on div "100 8 101 8 102 8 103 8 104 8 S32 8 S33 14 S34 8 21:30 75 11 21:00 85 11 21:00 …" at bounding box center [466, 286] width 574 height 308
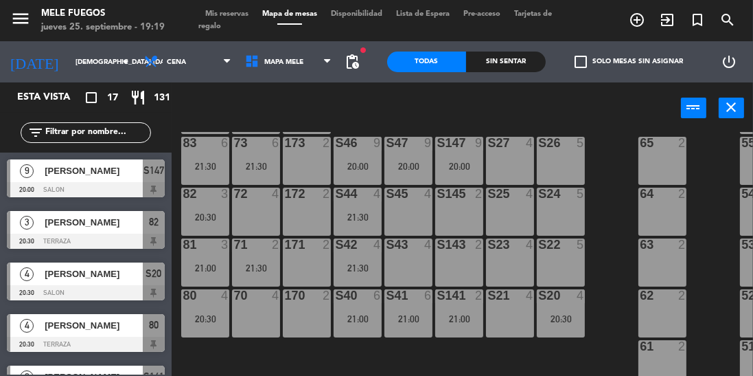
click at [78, 62] on input "[DEMOGRAPHIC_DATA] [DATE]" at bounding box center [119, 62] width 101 height 21
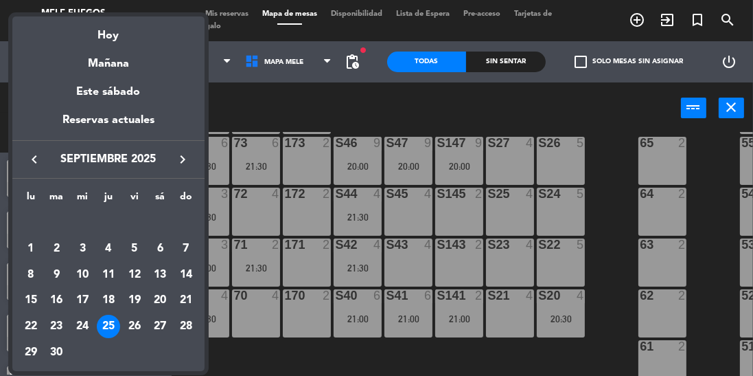
click at [282, 106] on div at bounding box center [376, 188] width 753 height 376
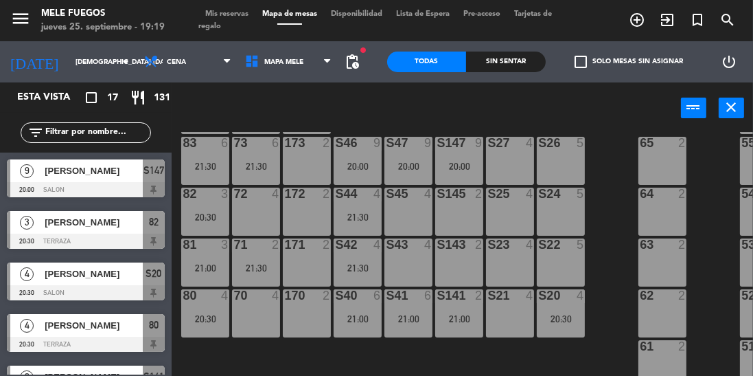
click at [78, 58] on input "[DEMOGRAPHIC_DATA] [DATE]" at bounding box center [119, 62] width 101 height 21
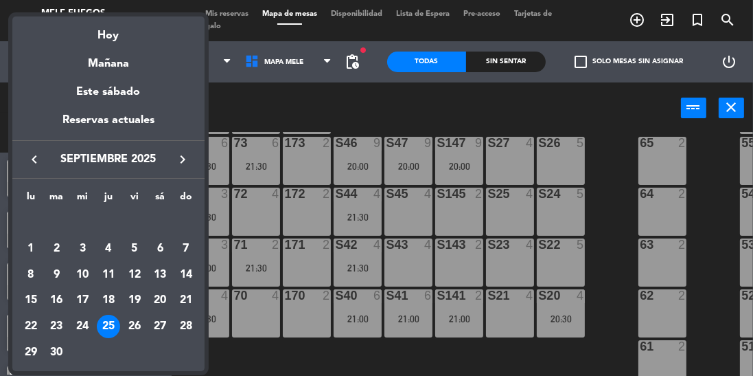
click at [133, 332] on div "26" at bounding box center [134, 326] width 23 height 23
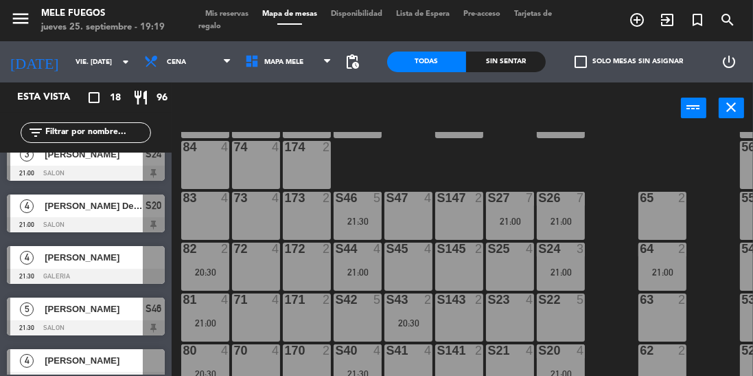
scroll to position [168, 45]
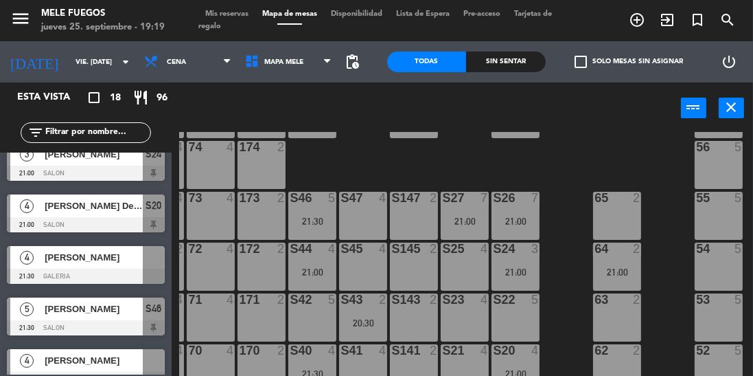
click at [162, 267] on div at bounding box center [154, 257] width 22 height 23
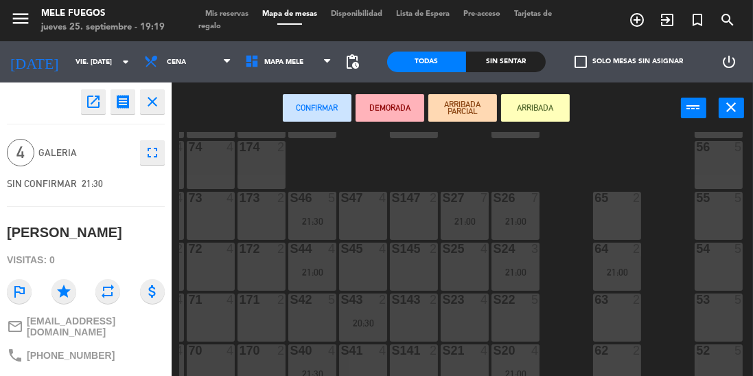
click at [716, 260] on div "54 5" at bounding box center [719, 266] width 48 height 48
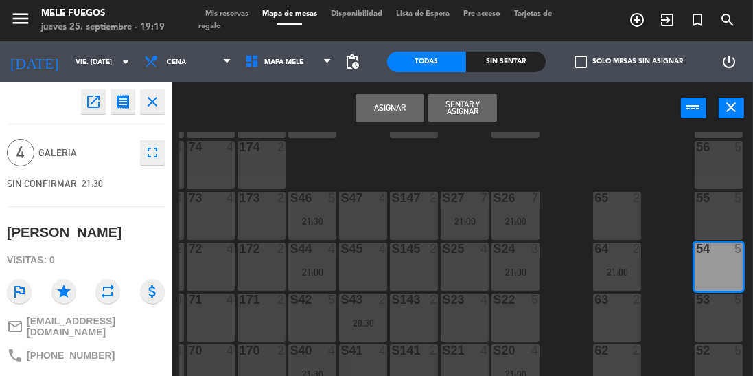
click at [394, 95] on button "Asignar" at bounding box center [390, 107] width 69 height 27
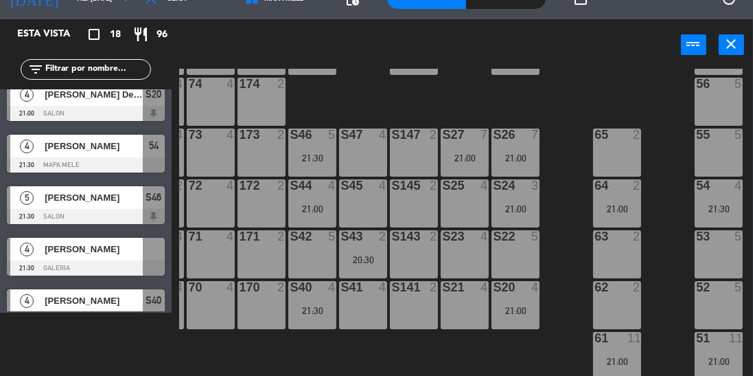
scroll to position [705, 0]
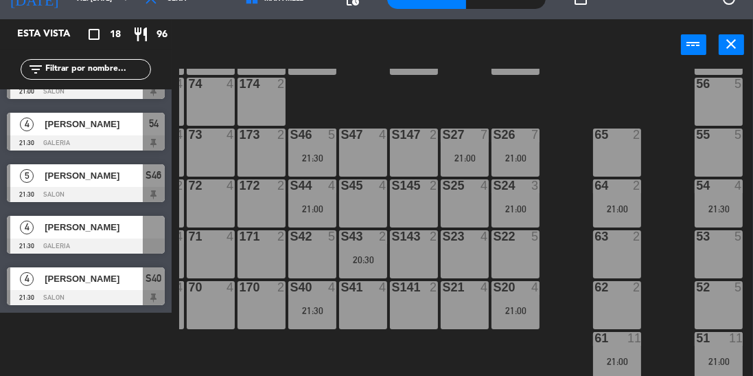
click at [144, 240] on div at bounding box center [86, 245] width 158 height 15
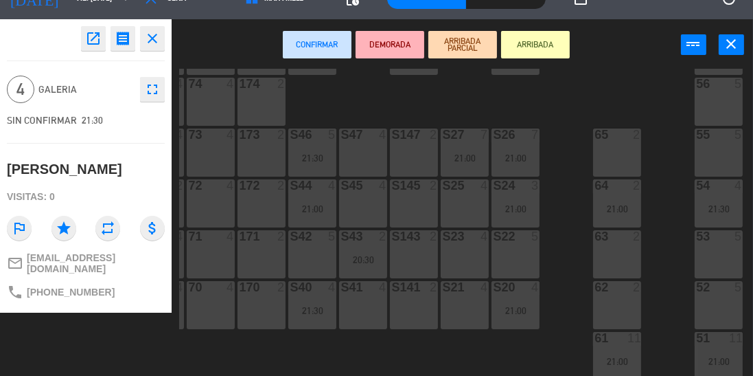
click at [723, 297] on div "52 5" at bounding box center [719, 305] width 48 height 48
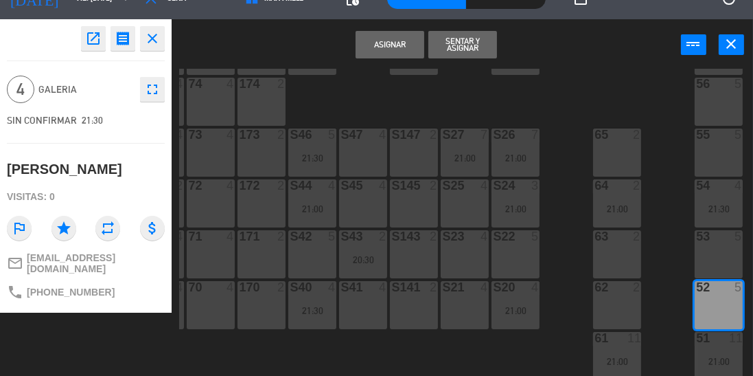
click at [400, 34] on button "Asignar" at bounding box center [390, 44] width 69 height 27
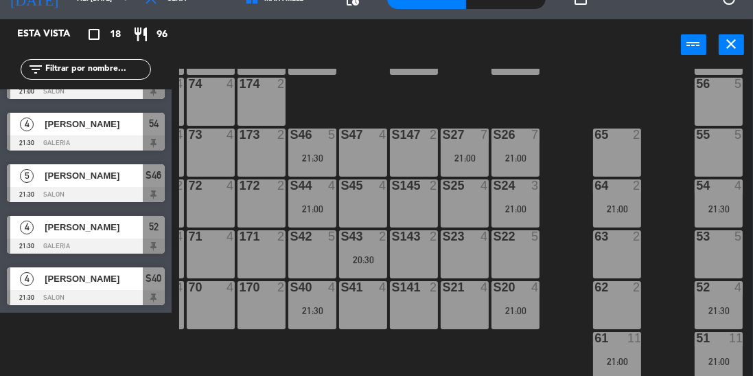
scroll to position [0, 0]
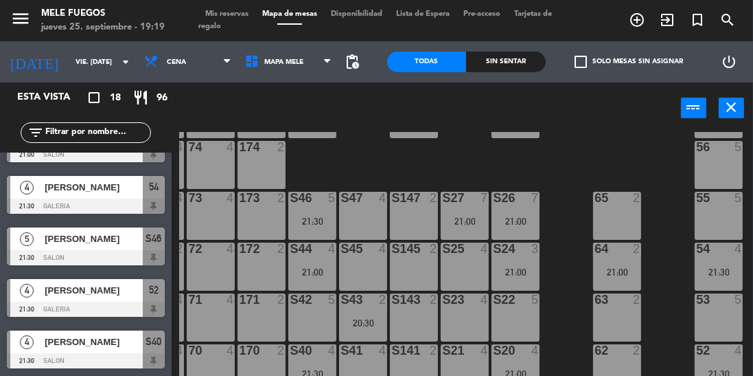
click at [75, 306] on div at bounding box center [86, 309] width 158 height 15
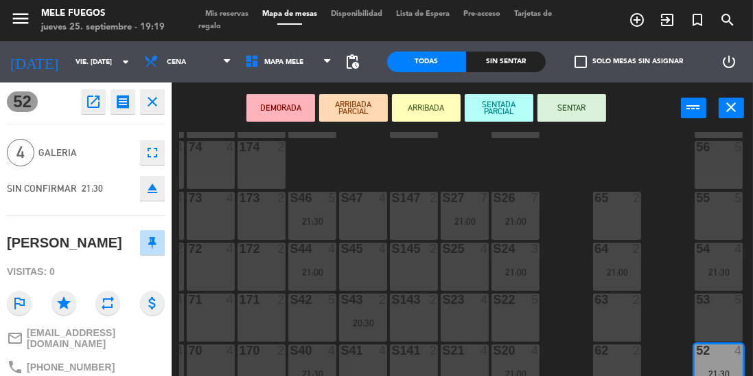
click at [155, 111] on button "close" at bounding box center [152, 101] width 25 height 25
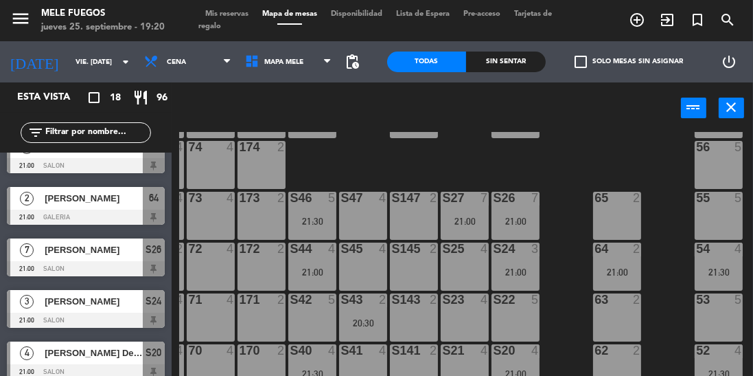
scroll to position [639, 0]
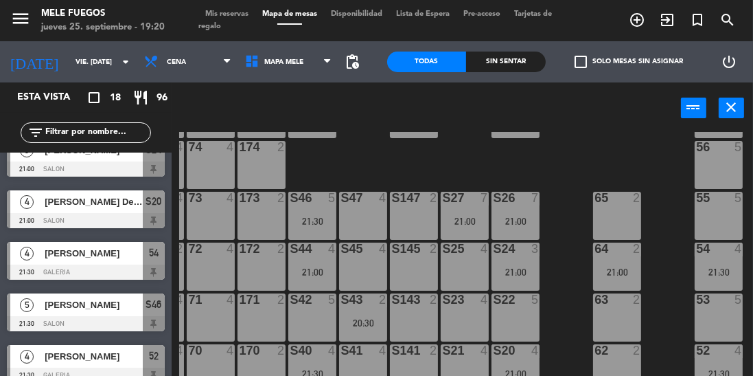
click at [76, 61] on input "vie. [DATE]" at bounding box center [119, 62] width 101 height 21
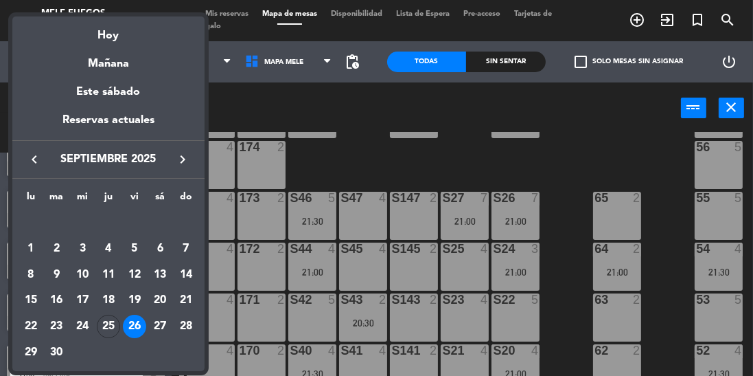
click at [103, 320] on div "25" at bounding box center [108, 326] width 23 height 23
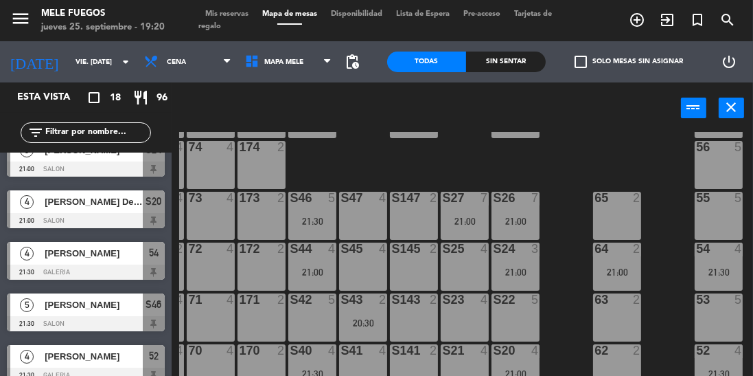
type input "[DEMOGRAPHIC_DATA] [DATE]"
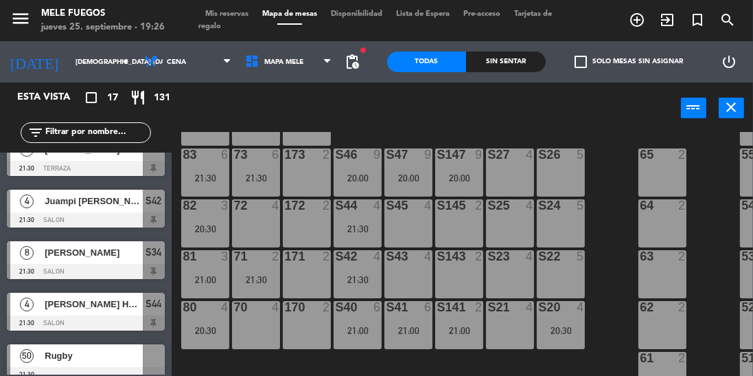
scroll to position [203, 0]
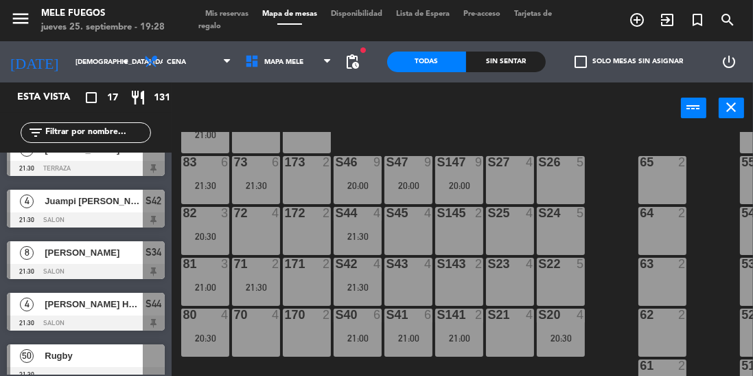
click at [599, 196] on div "100 8 101 8 102 8 103 8 104 8 S32 8 S33 14 S34 8 21:30 75 11 21:00 85 11 21:00 …" at bounding box center [466, 286] width 574 height 308
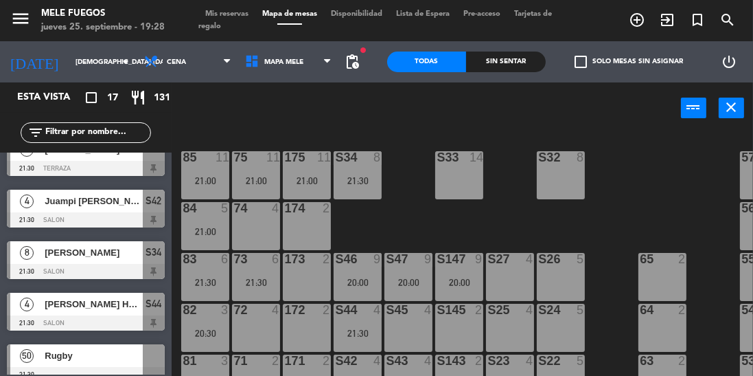
scroll to position [79, 0]
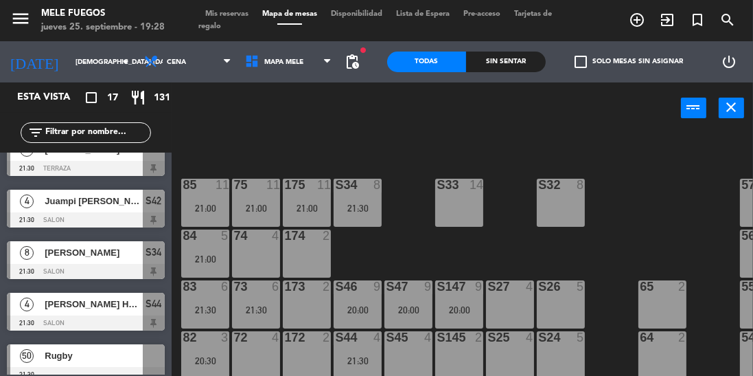
click at [615, 250] on div "100 8 101 8 102 8 103 8 104 8 S32 8 S33 14 S34 8 21:30 75 11 21:00 85 11 21:00 …" at bounding box center [466, 286] width 574 height 308
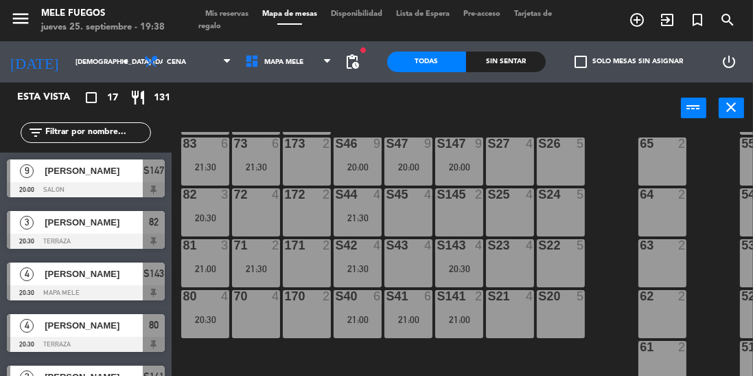
scroll to position [229, 0]
click at [512, 155] on div "S27 4" at bounding box center [510, 161] width 48 height 48
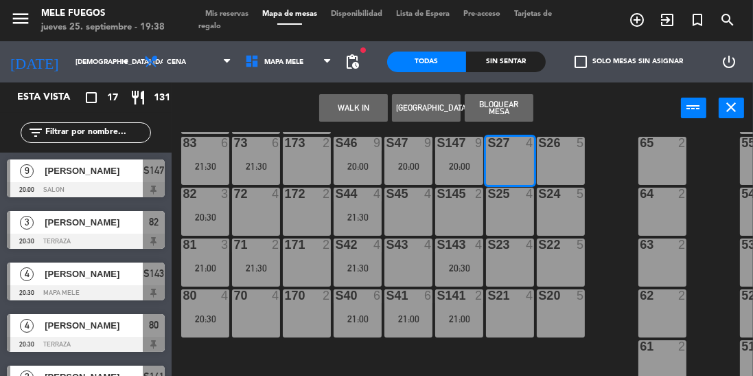
click at [571, 165] on div "S26 5" at bounding box center [561, 161] width 48 height 48
click at [510, 210] on div "S25 4" at bounding box center [510, 212] width 48 height 48
click at [561, 216] on div "S24 5" at bounding box center [561, 212] width 48 height 48
click at [509, 206] on div "S25 4" at bounding box center [510, 212] width 48 height 48
click at [567, 223] on div "S24 5" at bounding box center [561, 212] width 48 height 48
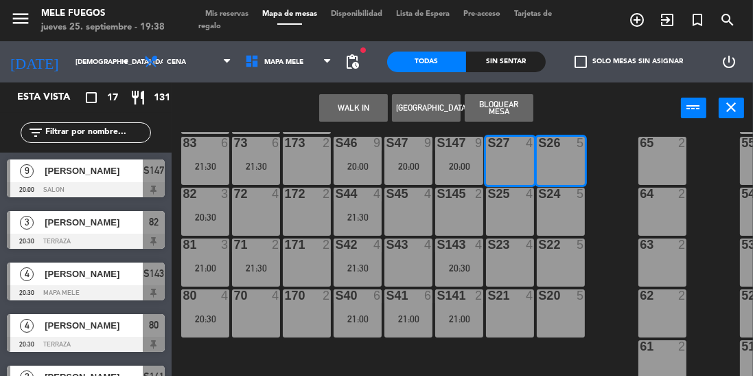
click at [619, 190] on div "100 8 101 8 102 8 103 8 104 8 S32 8 S33 14 S34 8 21:30 75 11 21:00 85 11 21:00 …" at bounding box center [466, 286] width 574 height 308
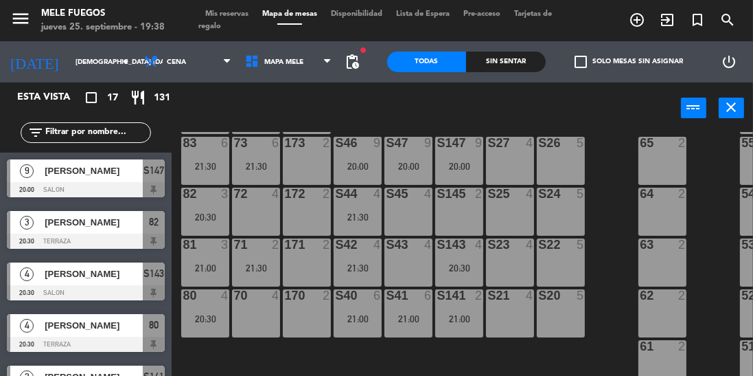
click at [621, 318] on div "100 8 101 8 102 8 103 8 104 8 S32 8 S33 14 S34 8 21:30 75 11 21:00 85 11 21:00 …" at bounding box center [466, 286] width 574 height 308
